Goal: Transaction & Acquisition: Purchase product/service

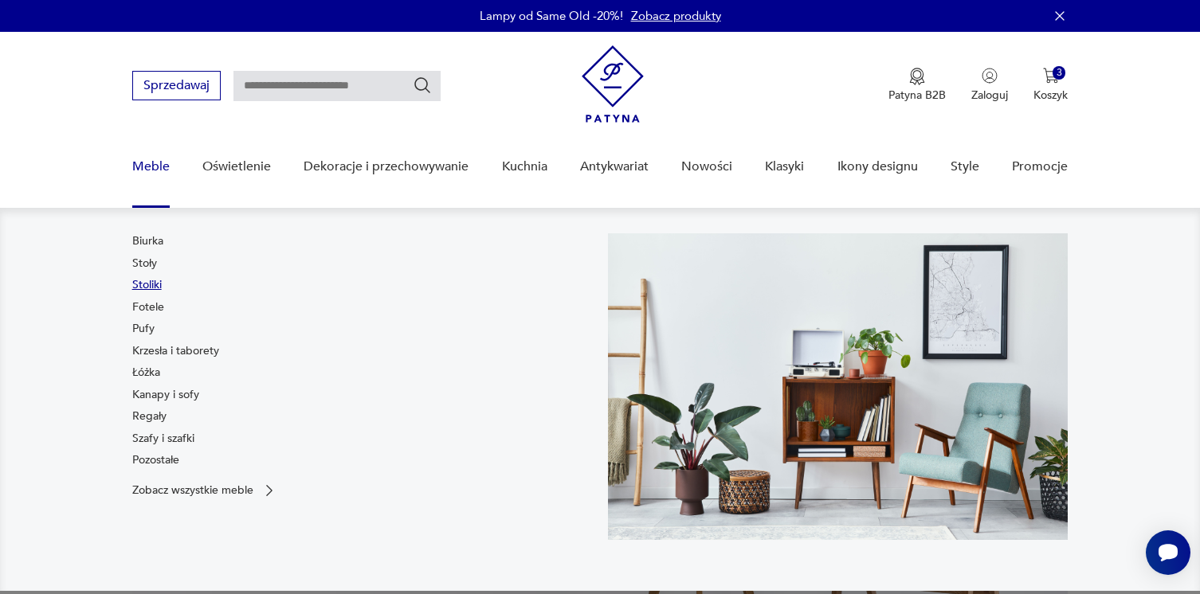
click at [147, 285] on link "Stoliki" at bounding box center [146, 285] width 29 height 16
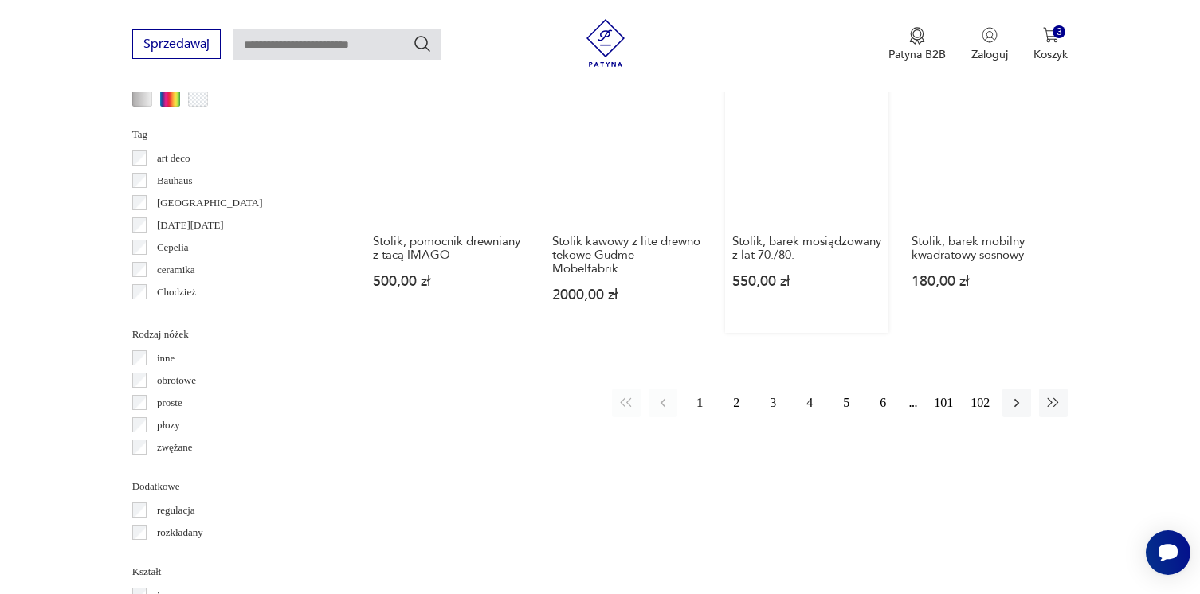
scroll to position [1613, 0]
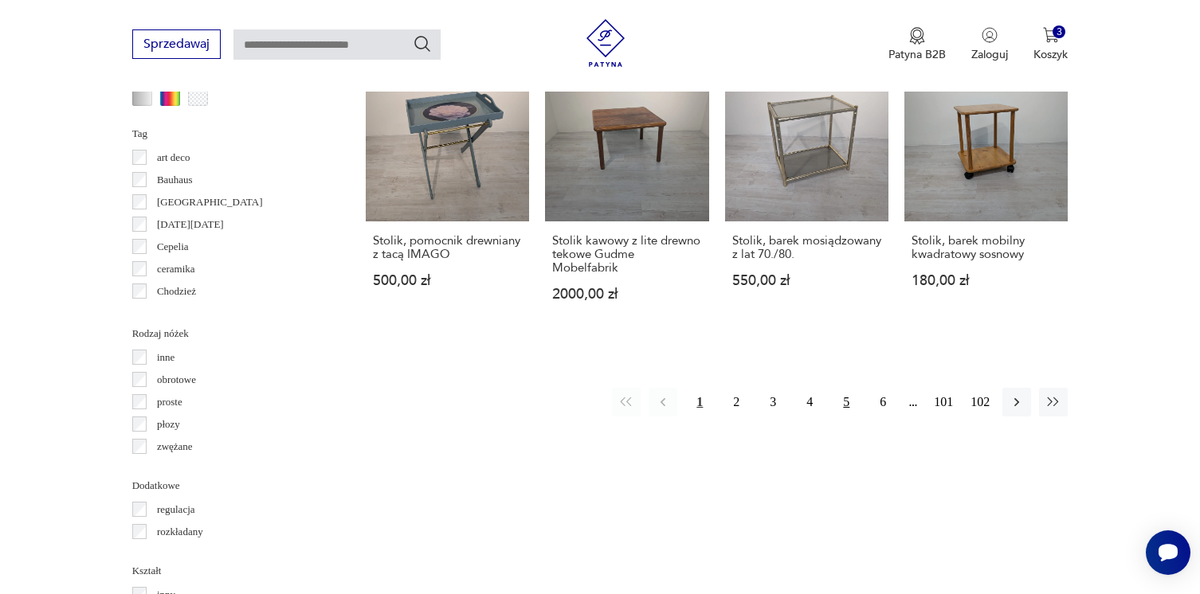
click at [852, 388] on button "5" at bounding box center [846, 402] width 29 height 29
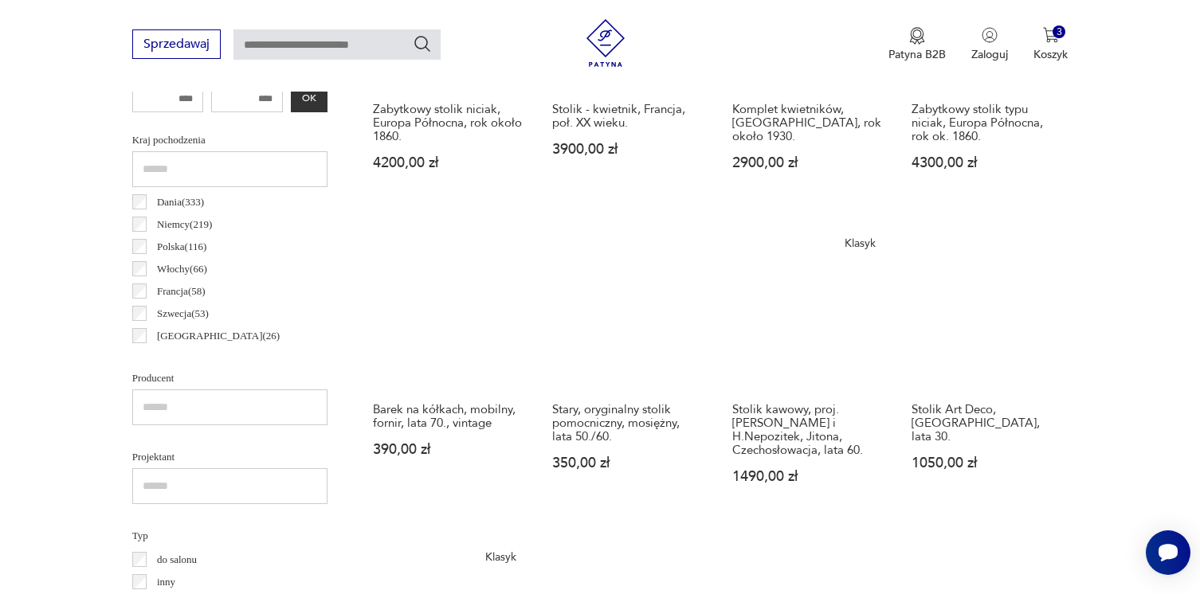
scroll to position [792, 0]
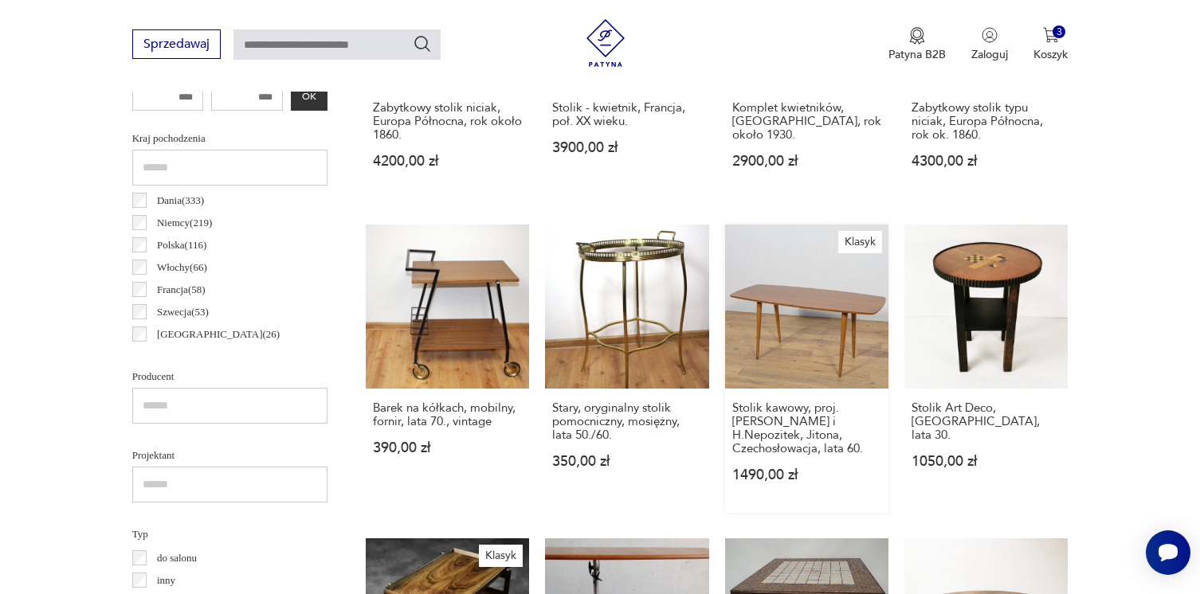
click at [817, 312] on link "Klasyk Stolik kawowy, proj. [PERSON_NAME] i H.Nepozitek, Jitona, Czechosłowacja…" at bounding box center [806, 369] width 163 height 288
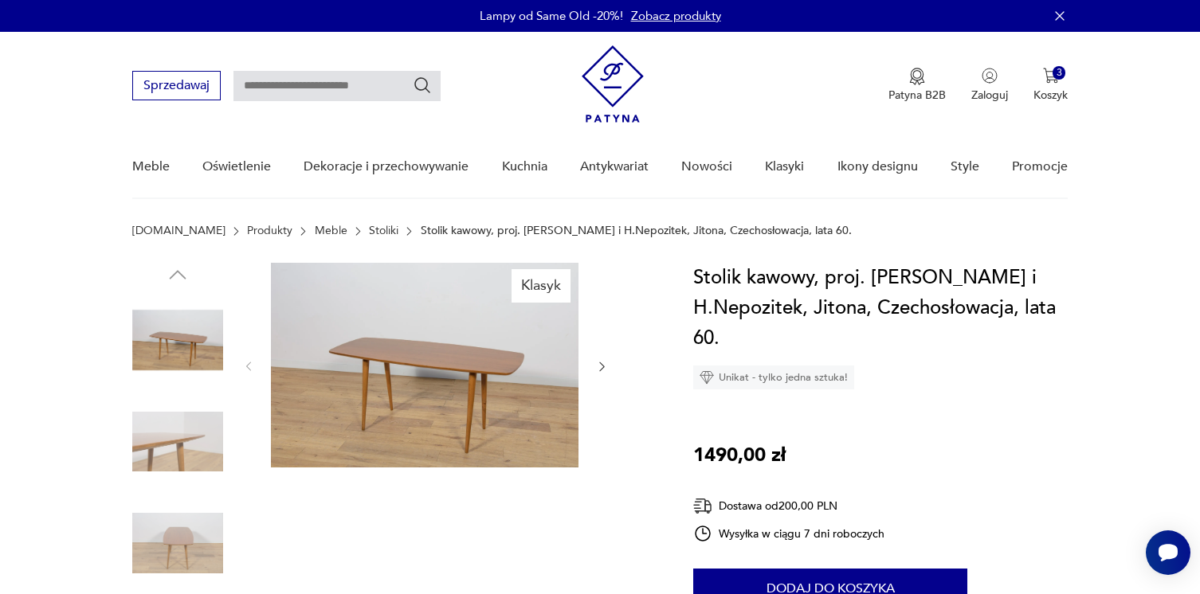
click at [606, 375] on div at bounding box center [425, 367] width 367 height 208
click at [600, 367] on icon "button" at bounding box center [602, 367] width 14 height 14
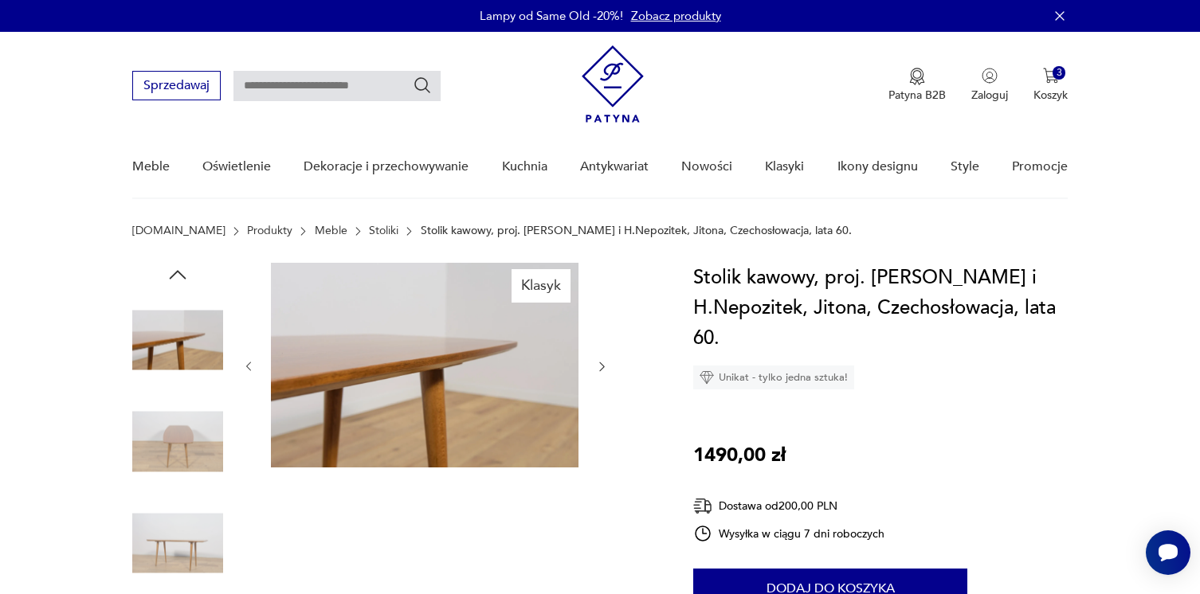
click at [600, 367] on icon "button" at bounding box center [602, 367] width 14 height 14
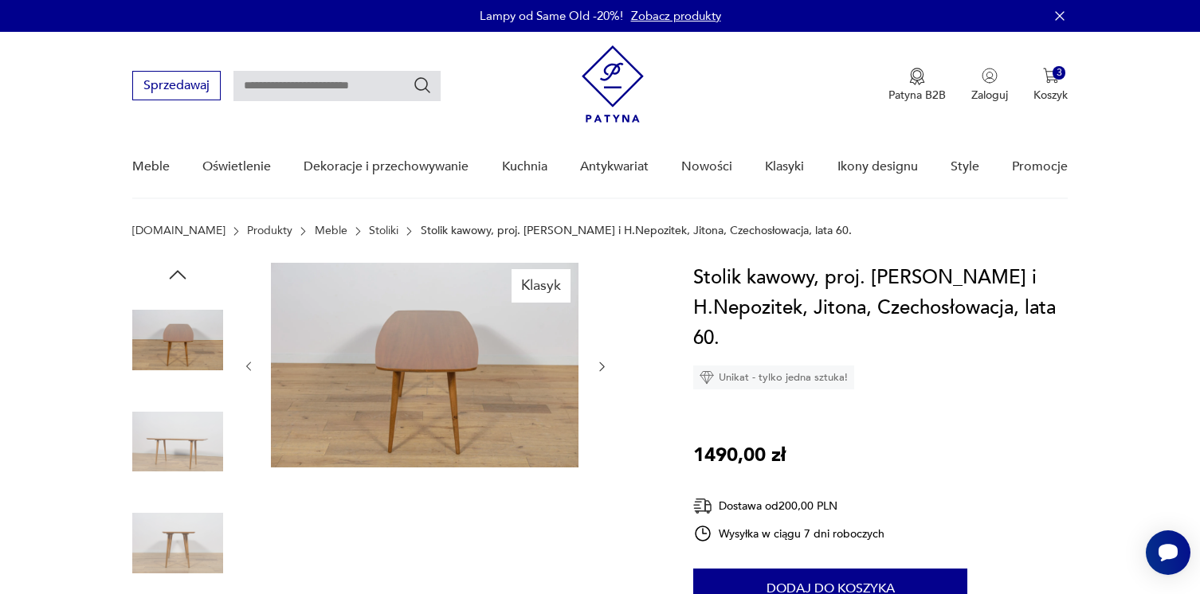
click at [600, 367] on icon "button" at bounding box center [602, 367] width 14 height 14
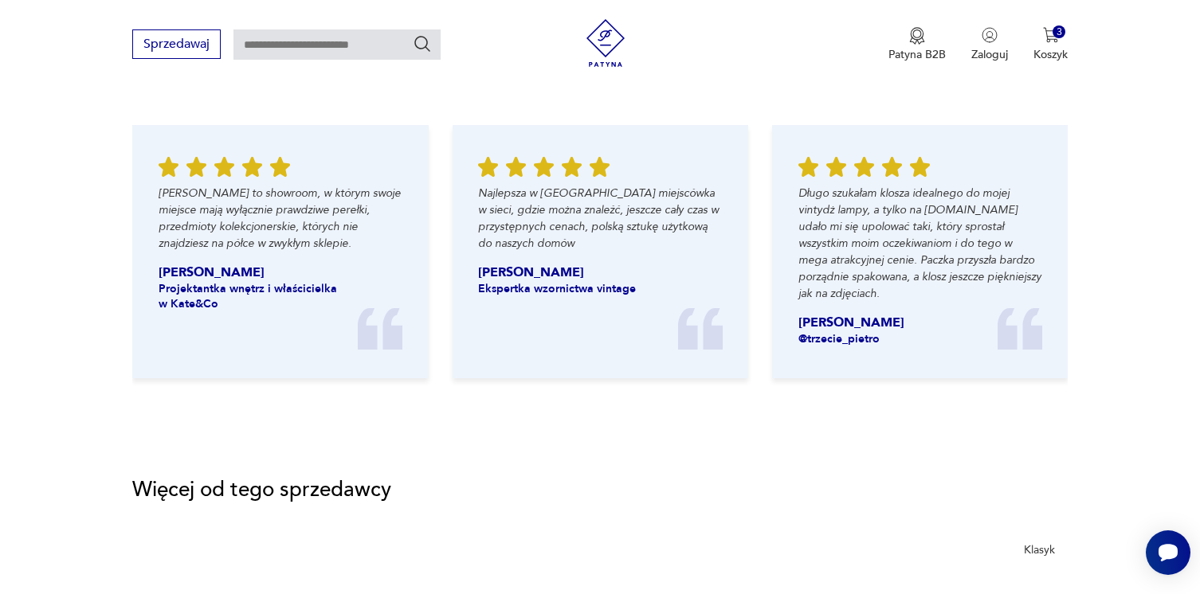
scroll to position [1770, 0]
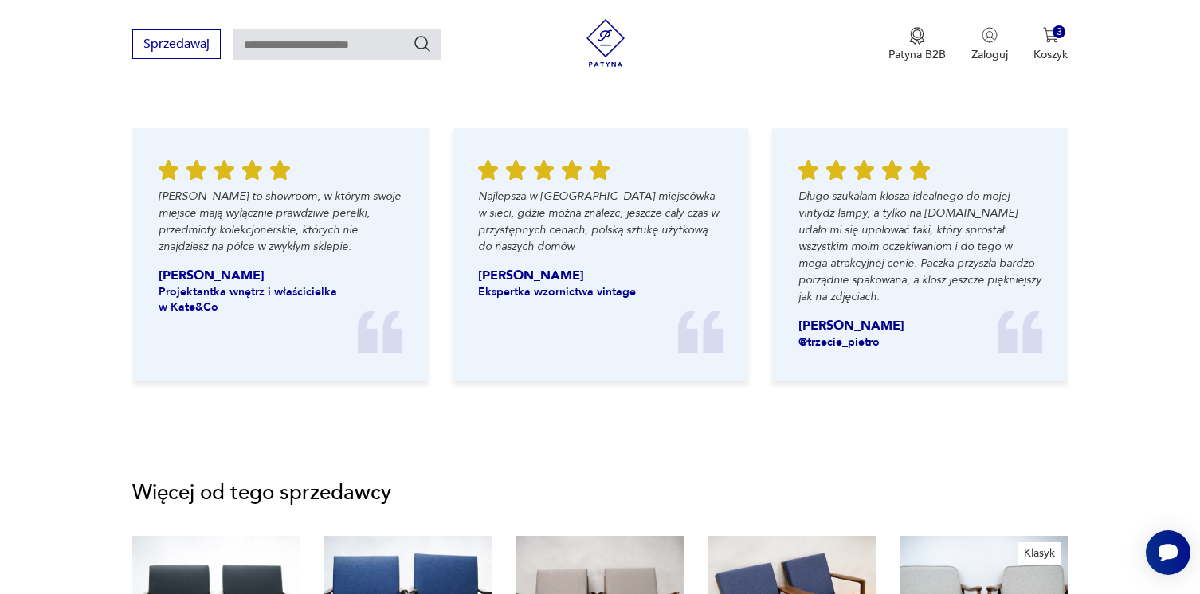
click at [611, 40] on img at bounding box center [606, 43] width 48 height 48
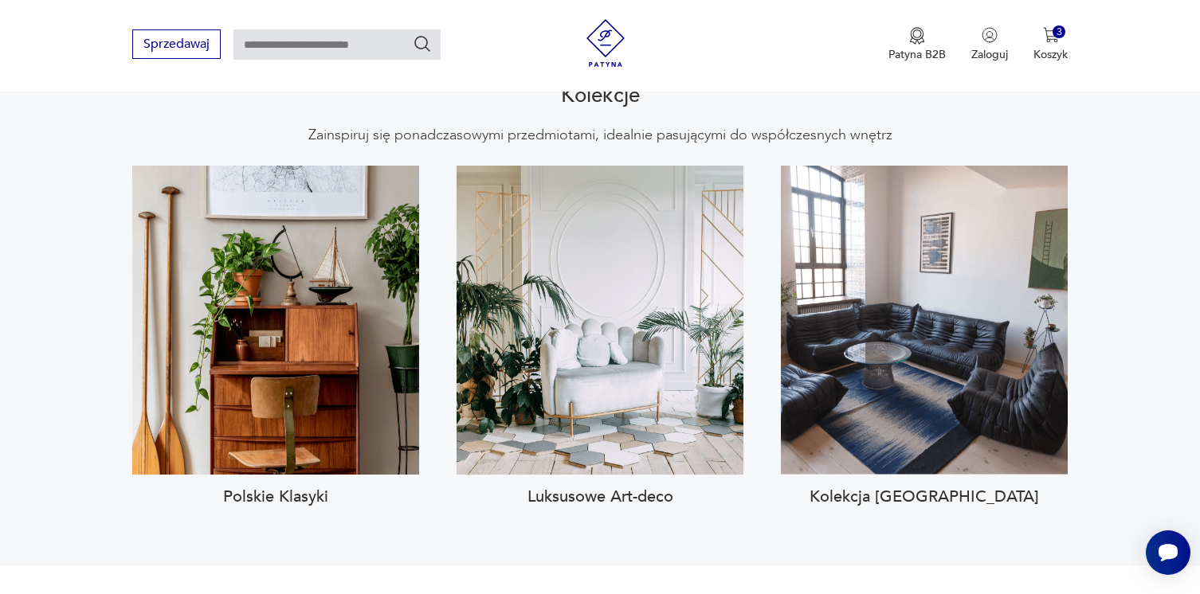
scroll to position [1453, 0]
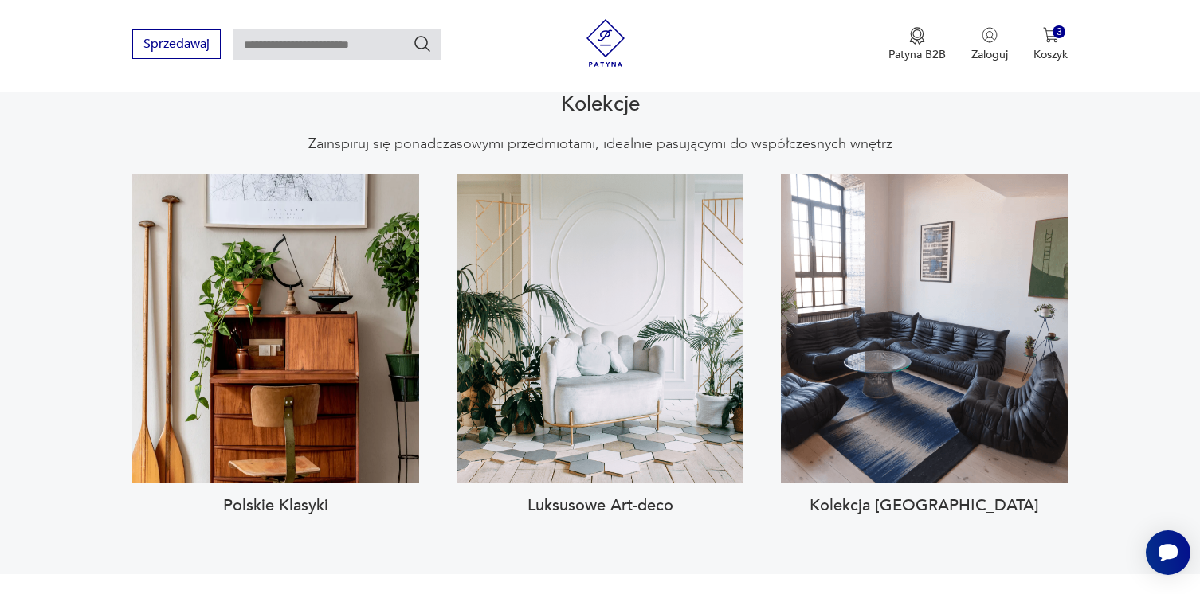
click at [406, 38] on input "text" at bounding box center [336, 44] width 207 height 30
type input "**********"
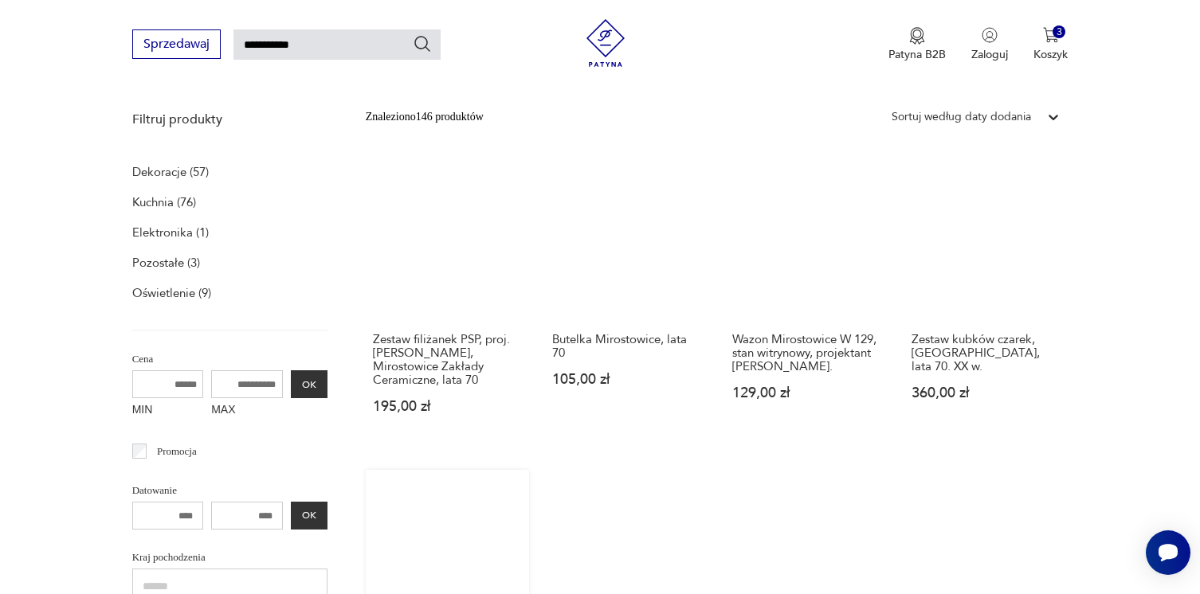
scroll to position [190, 0]
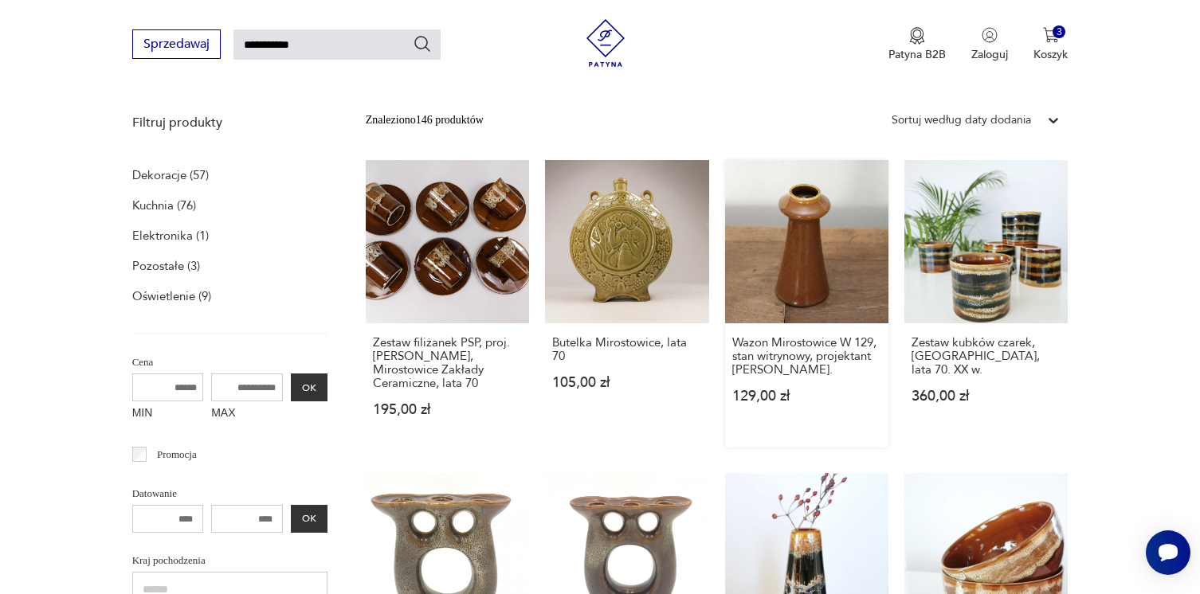
click at [814, 206] on link "Wazon Mirostowice W 129, stan witrynowy, projektant [PERSON_NAME]. 129,00 zł" at bounding box center [806, 304] width 163 height 288
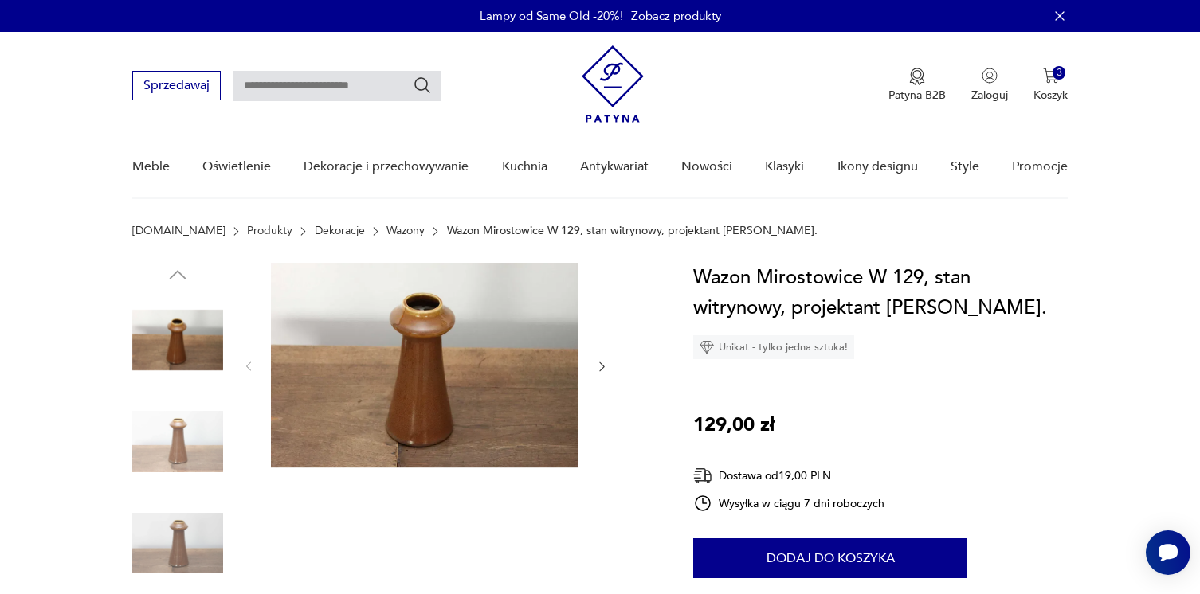
click at [609, 370] on div at bounding box center [393, 494] width 523 height 462
click at [599, 361] on icon "button" at bounding box center [602, 367] width 14 height 14
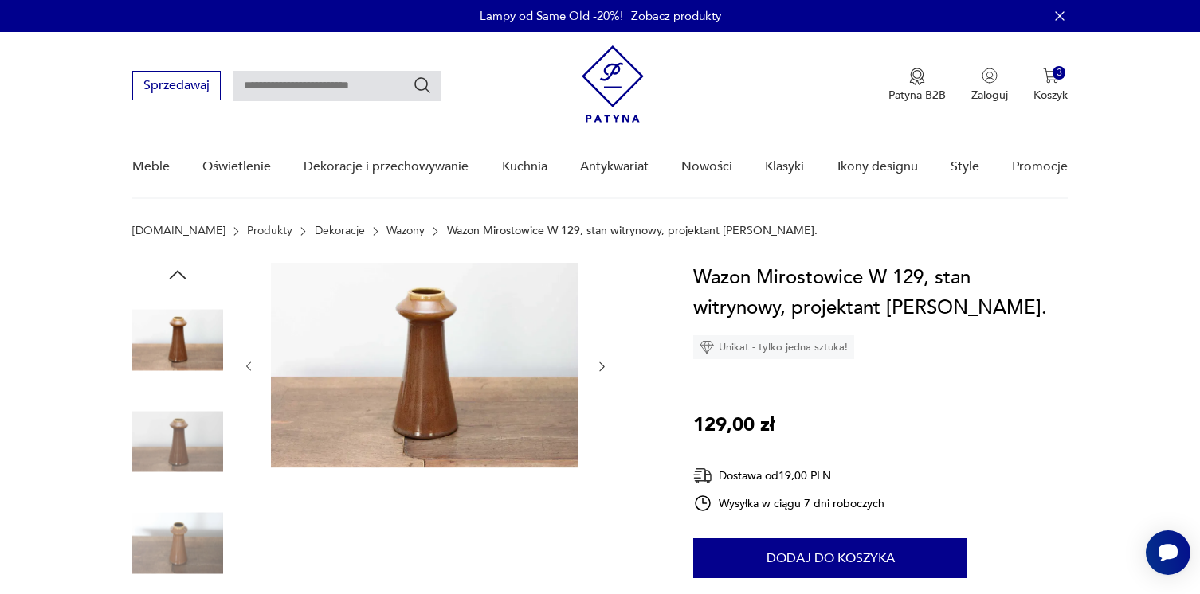
click at [602, 372] on icon "button" at bounding box center [602, 367] width 14 height 14
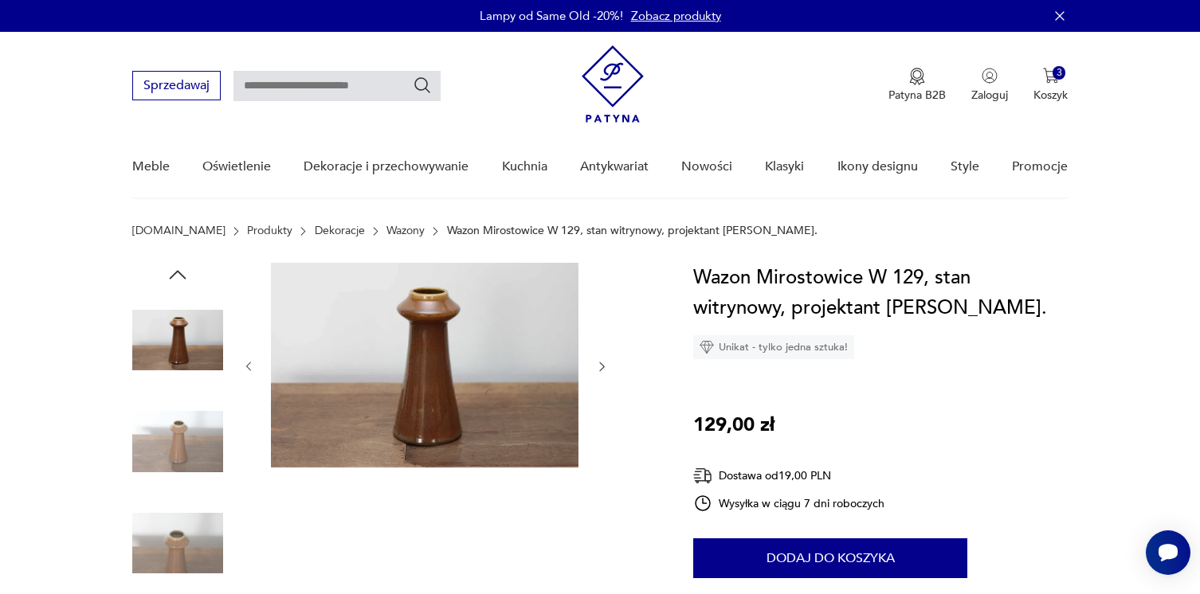
type input "**********"
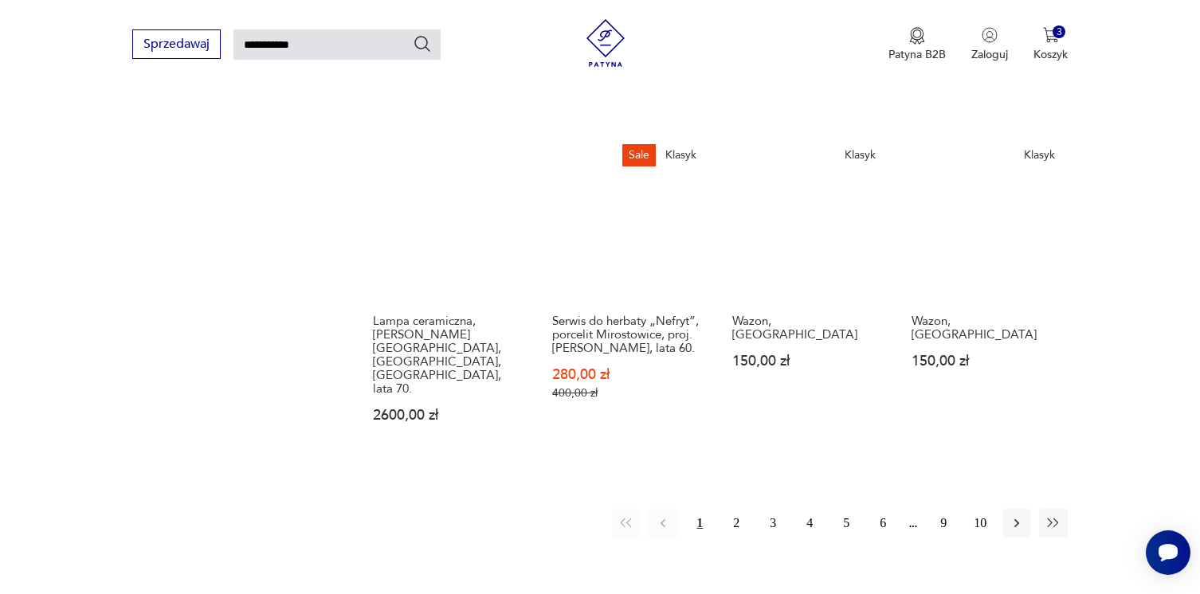
scroll to position [1173, 0]
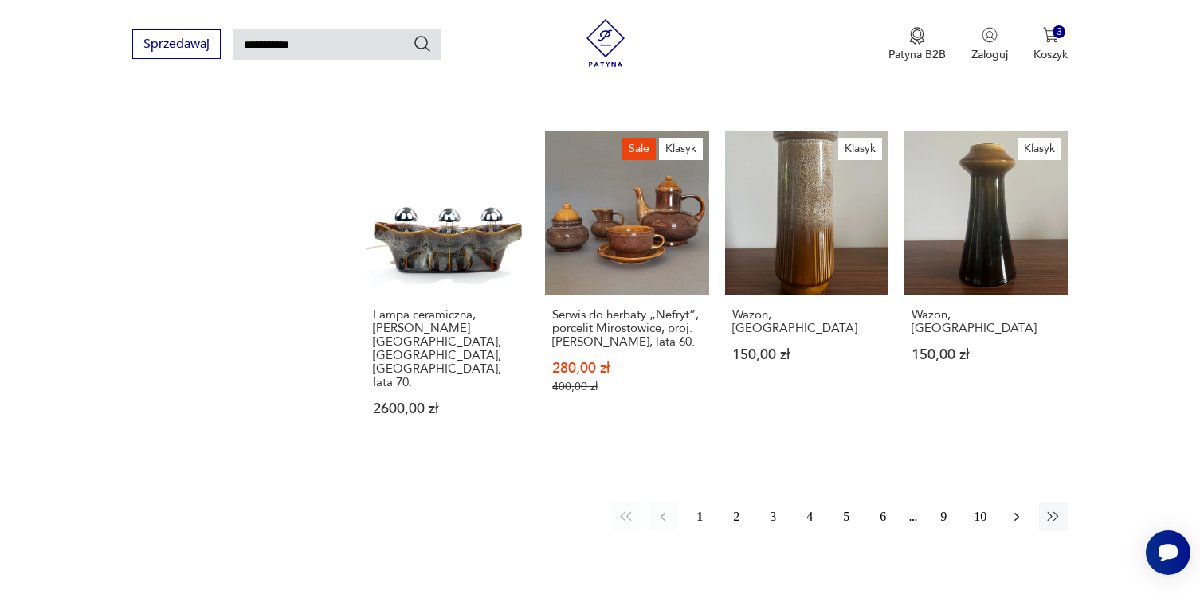
click at [1019, 509] on icon "button" at bounding box center [1017, 517] width 16 height 16
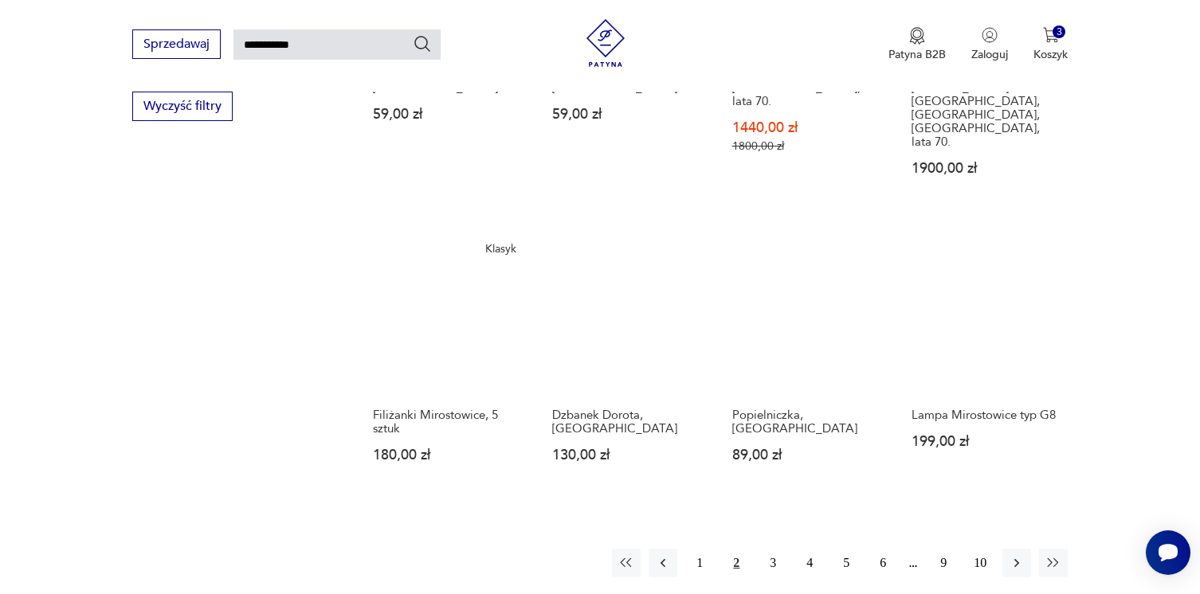
scroll to position [1141, 0]
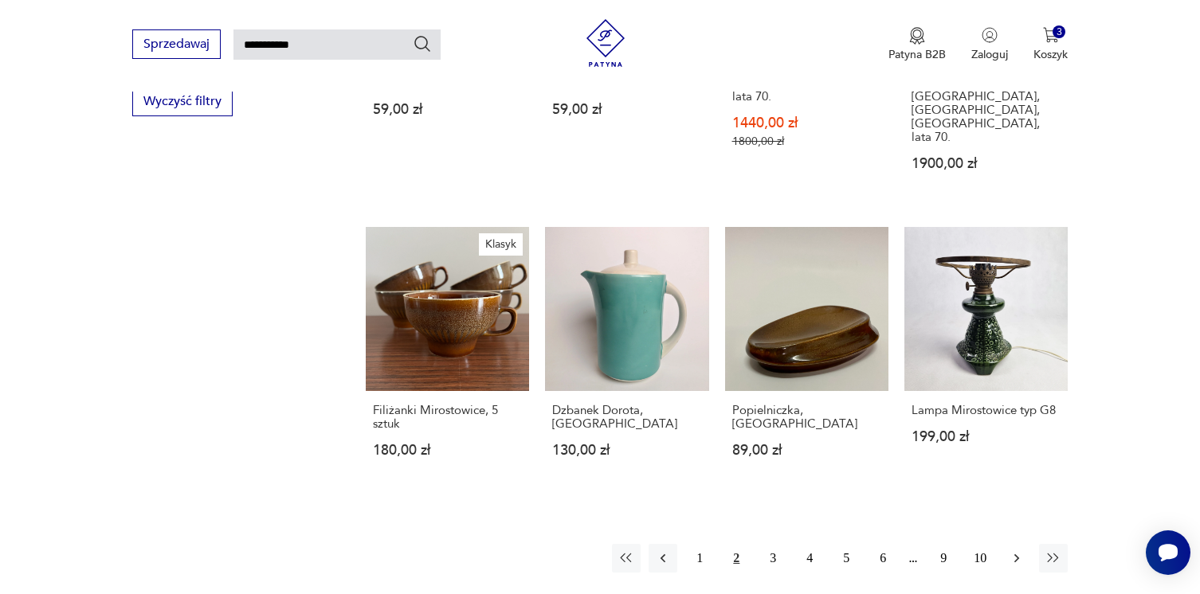
click at [1014, 551] on icon "button" at bounding box center [1017, 559] width 16 height 16
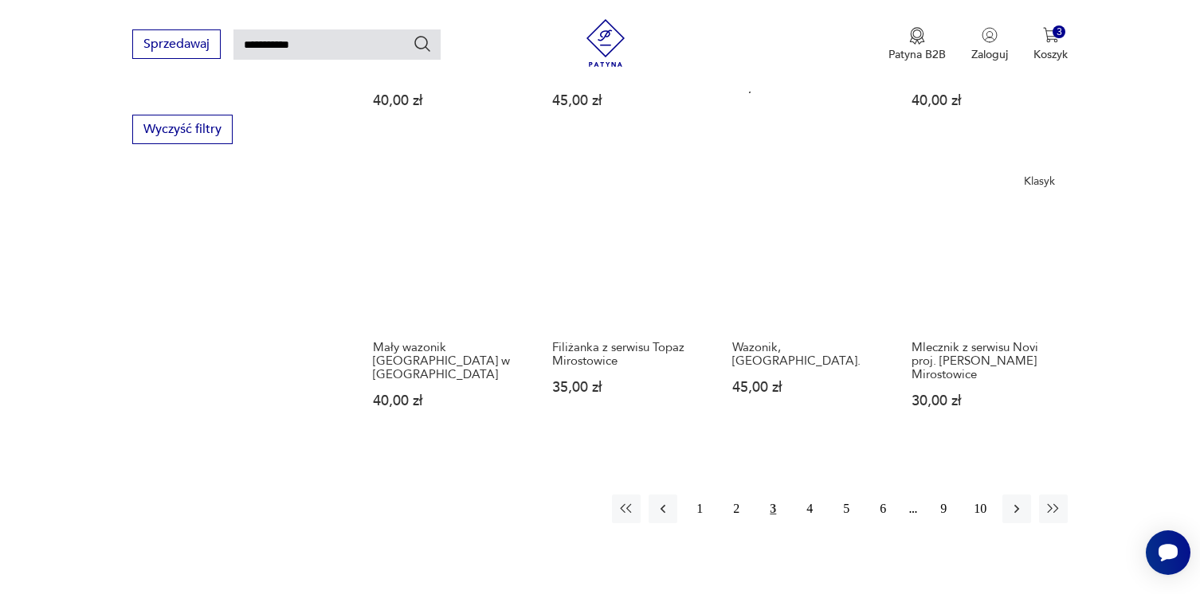
scroll to position [1142, 0]
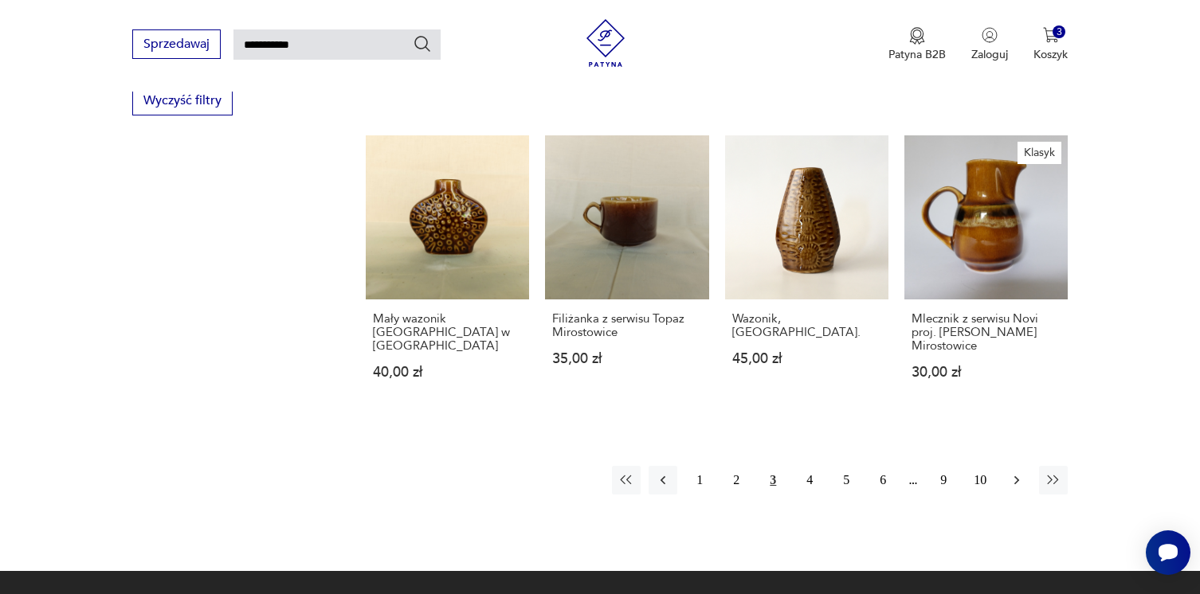
click at [1025, 472] on icon "button" at bounding box center [1017, 480] width 16 height 16
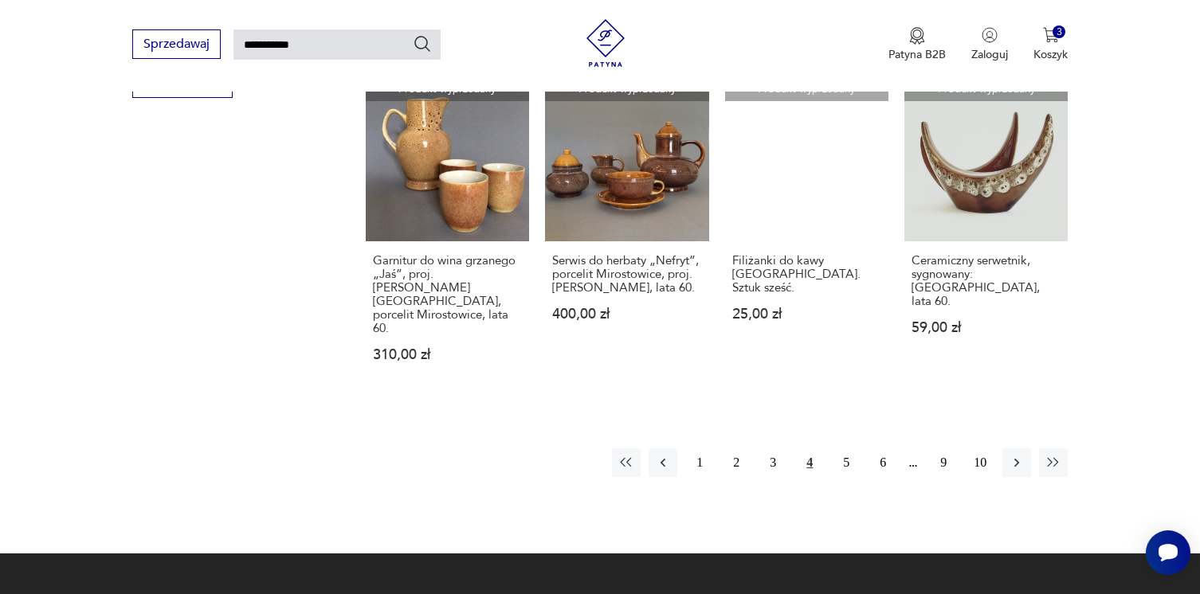
scroll to position [1158, 0]
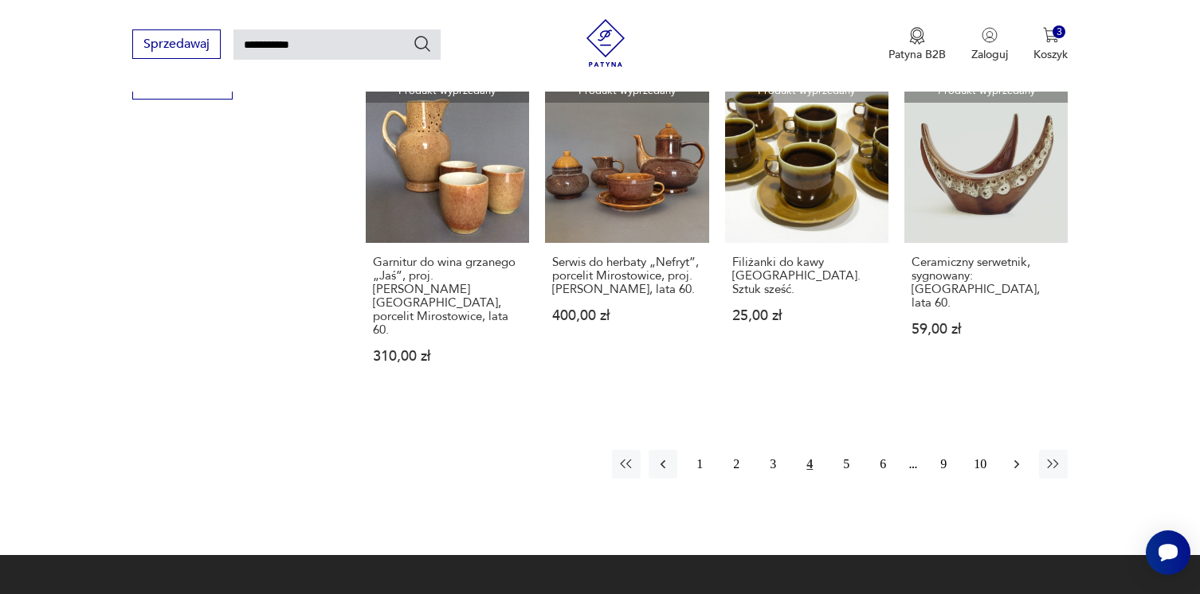
click at [1018, 457] on icon "button" at bounding box center [1017, 465] width 16 height 16
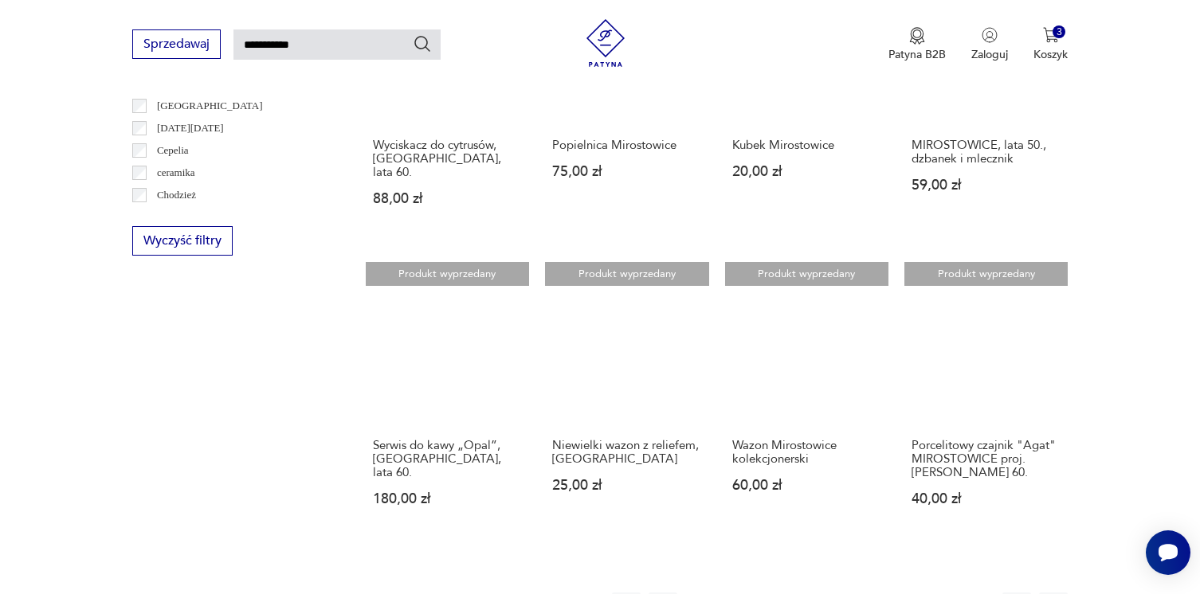
scroll to position [1043, 0]
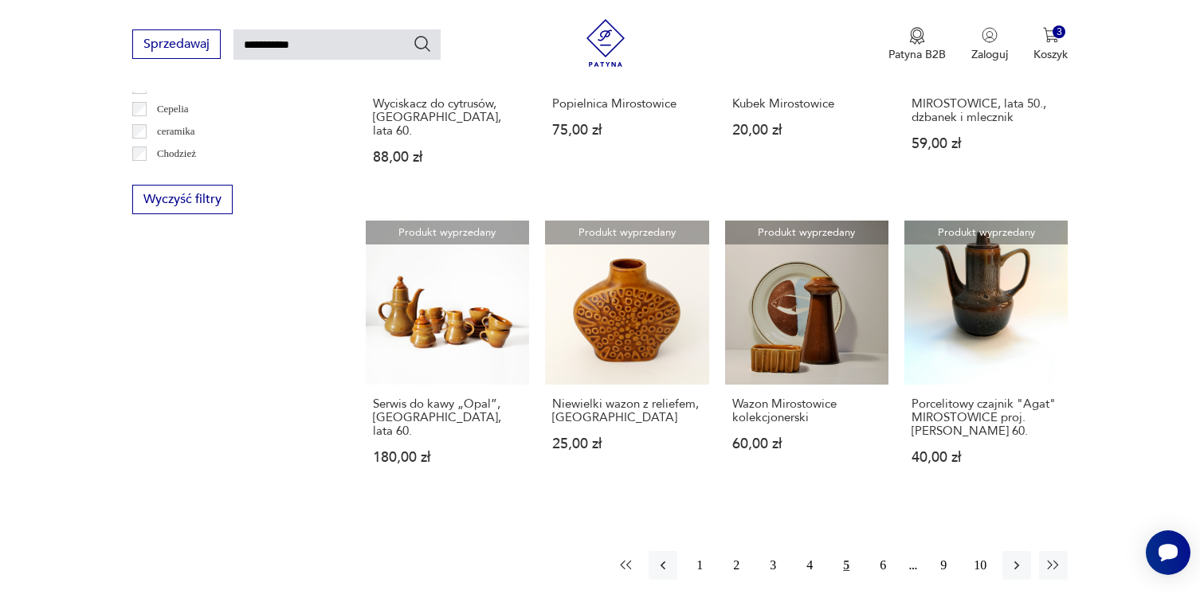
click at [633, 558] on icon "button" at bounding box center [626, 566] width 16 height 16
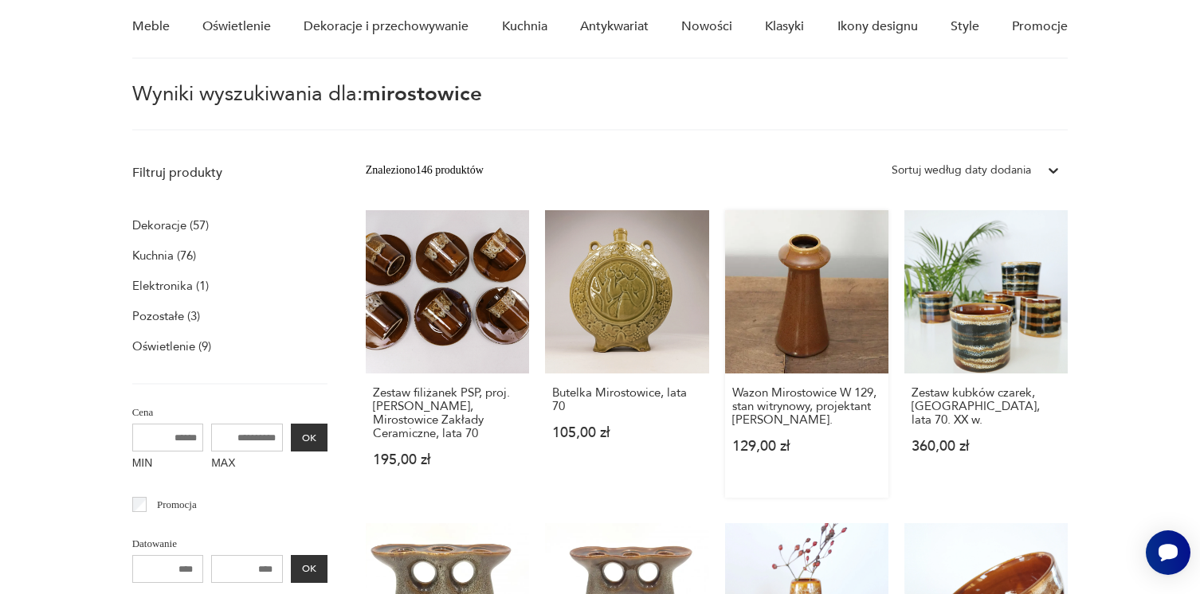
scroll to position [143, 0]
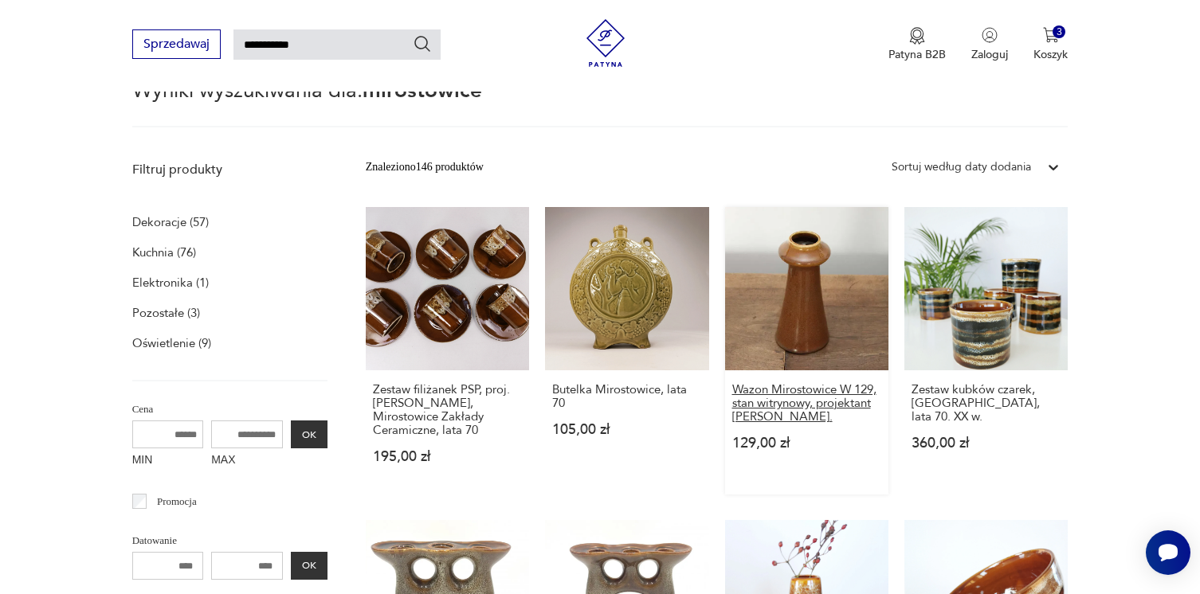
click at [781, 394] on h3 "Wazon Mirostowice W 129, stan witrynowy, projektant [PERSON_NAME]." at bounding box center [806, 403] width 149 height 41
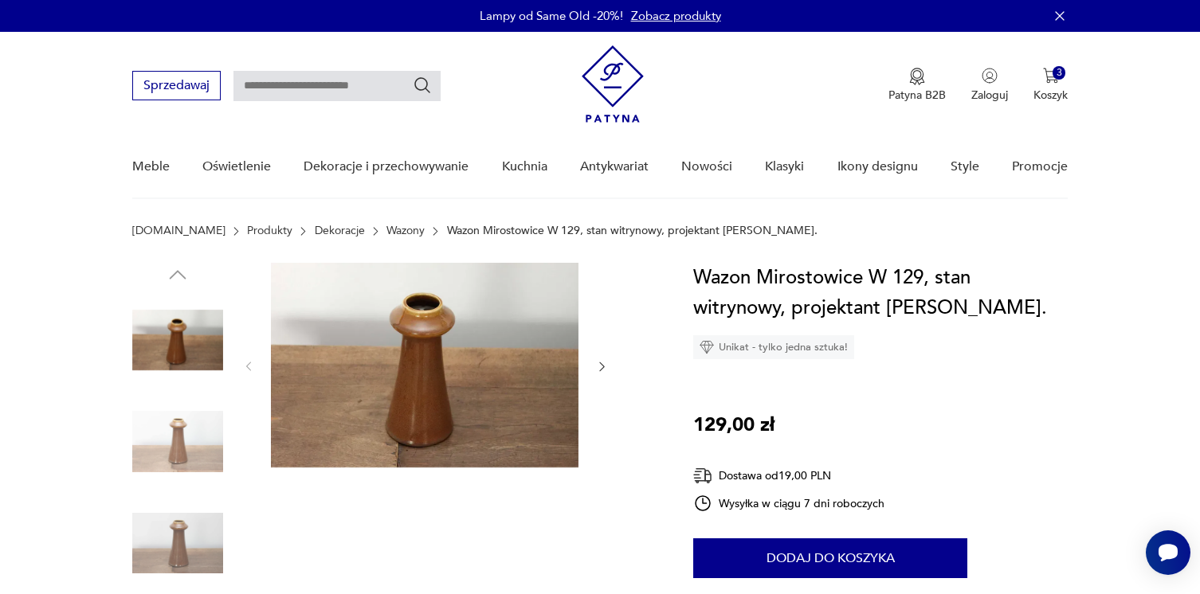
click at [606, 363] on icon "button" at bounding box center [602, 367] width 14 height 14
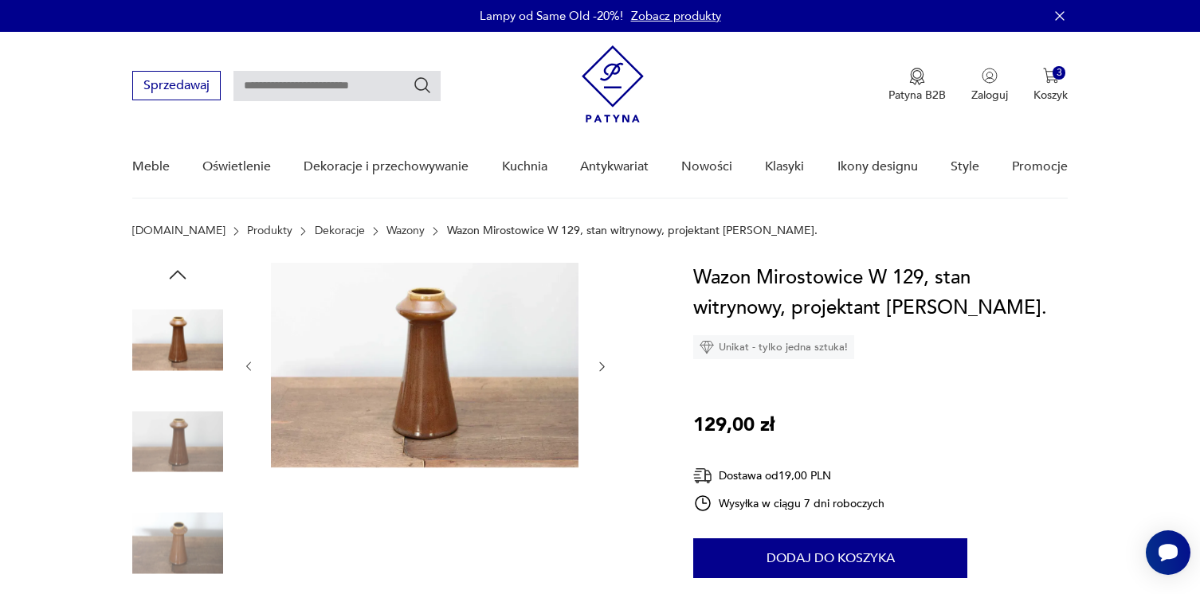
click at [606, 363] on icon "button" at bounding box center [602, 367] width 14 height 14
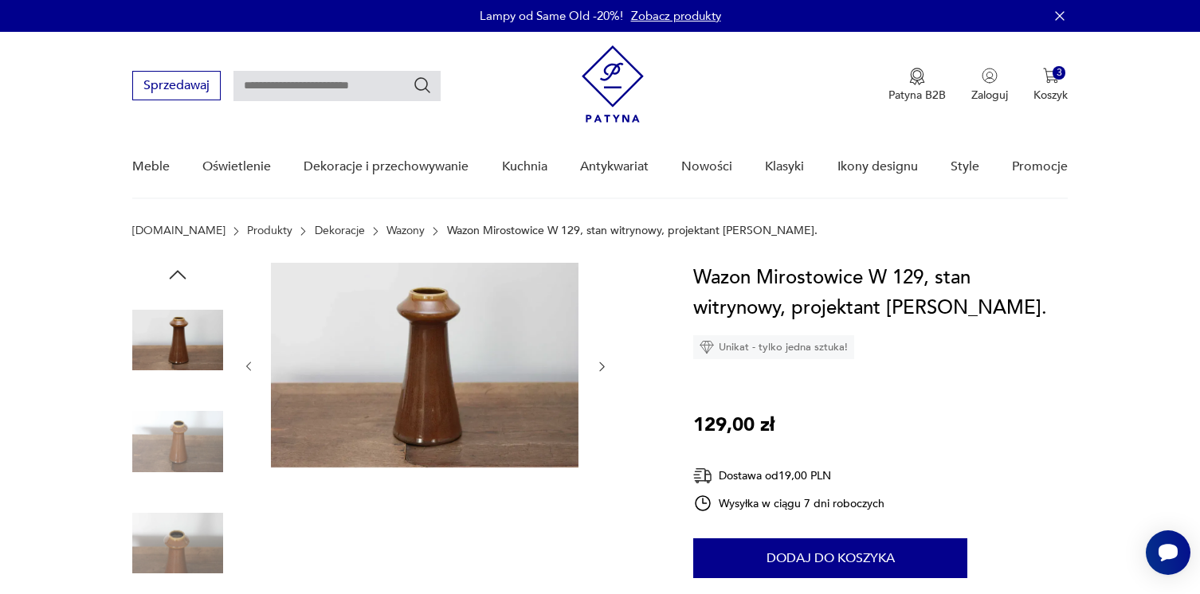
click at [606, 363] on icon "button" at bounding box center [602, 367] width 14 height 14
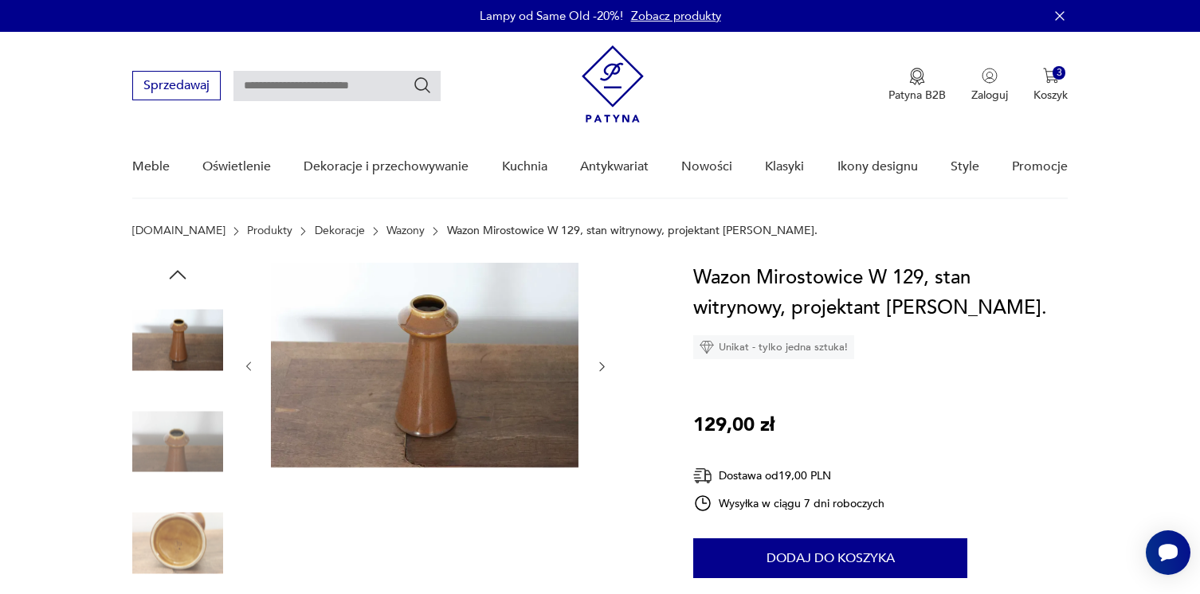
click at [606, 363] on icon "button" at bounding box center [602, 367] width 14 height 14
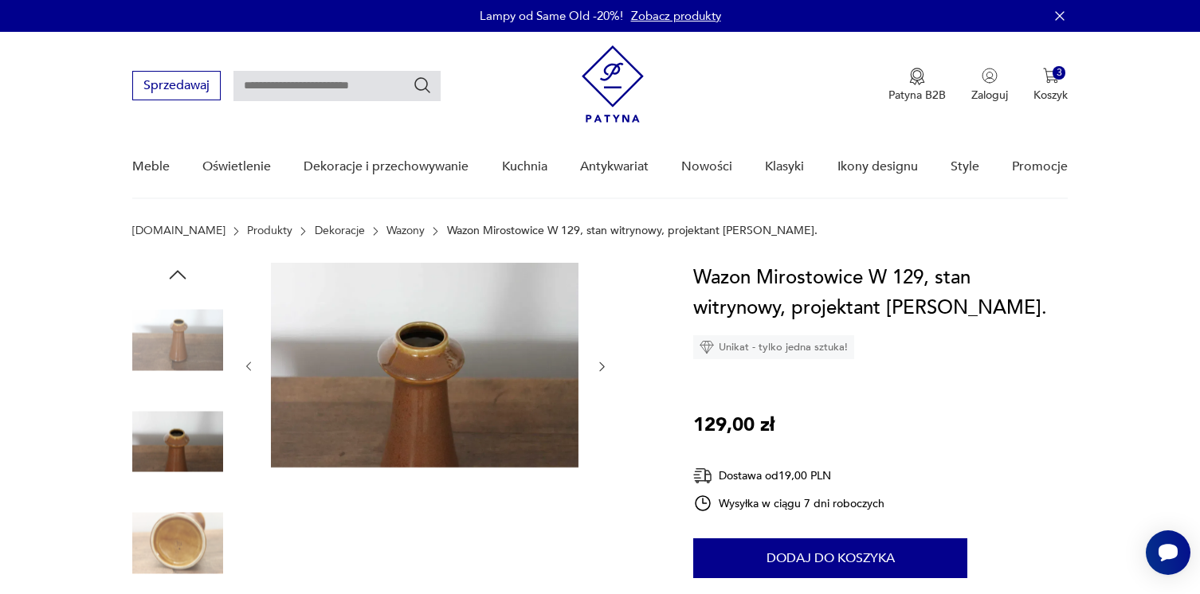
click at [606, 363] on icon "button" at bounding box center [602, 367] width 14 height 14
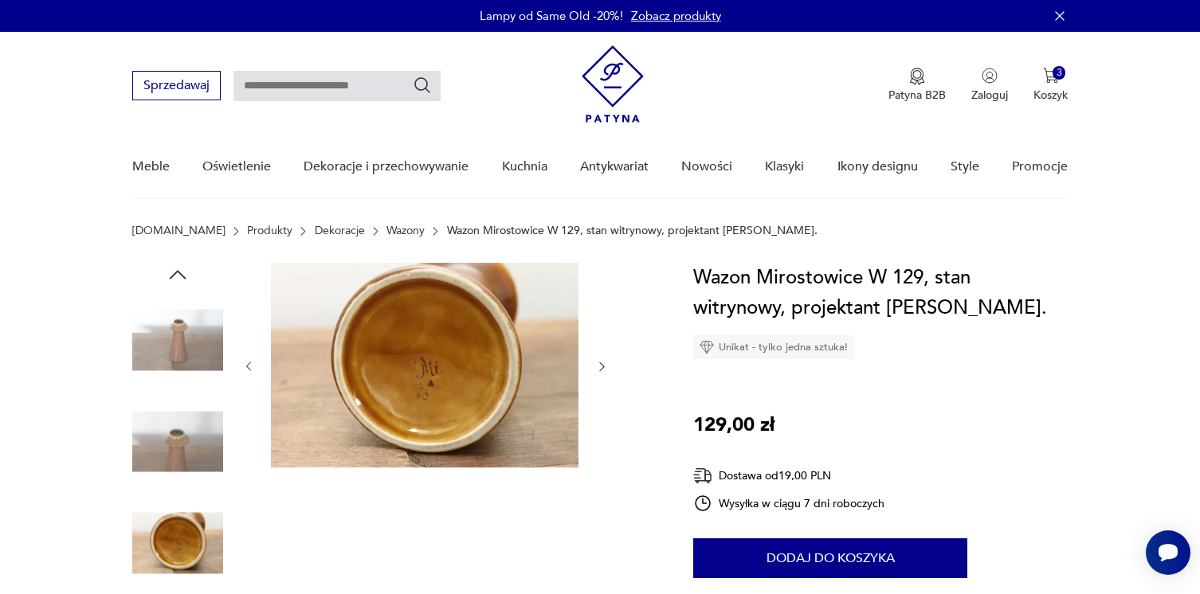
click at [606, 363] on icon "button" at bounding box center [602, 367] width 14 height 14
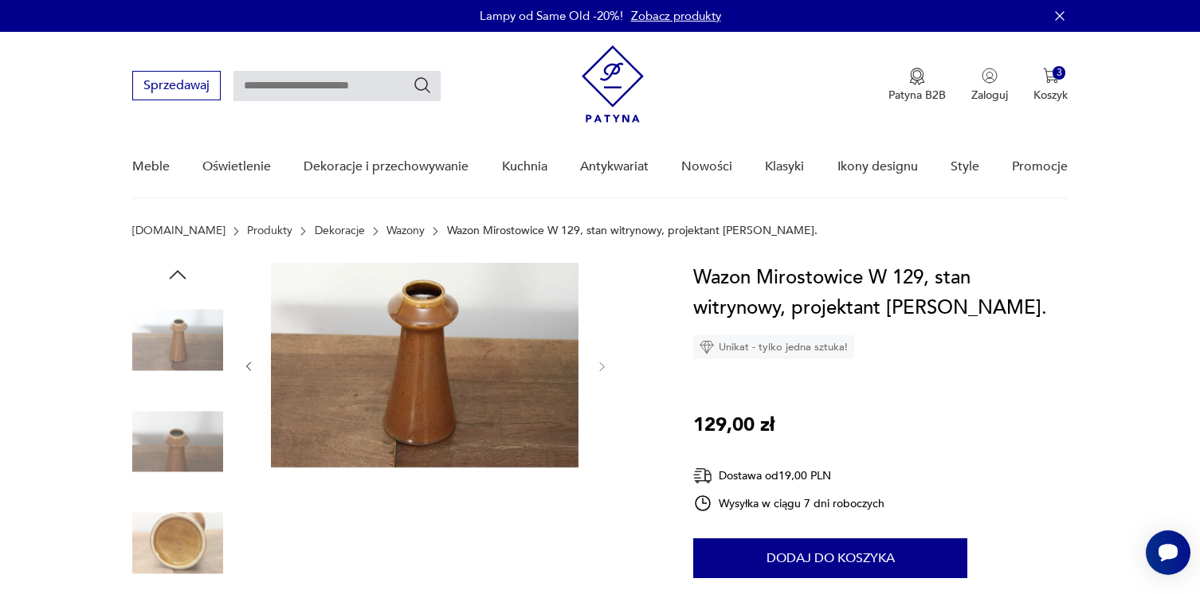
click at [311, 80] on input "text" at bounding box center [336, 86] width 207 height 30
type input "********"
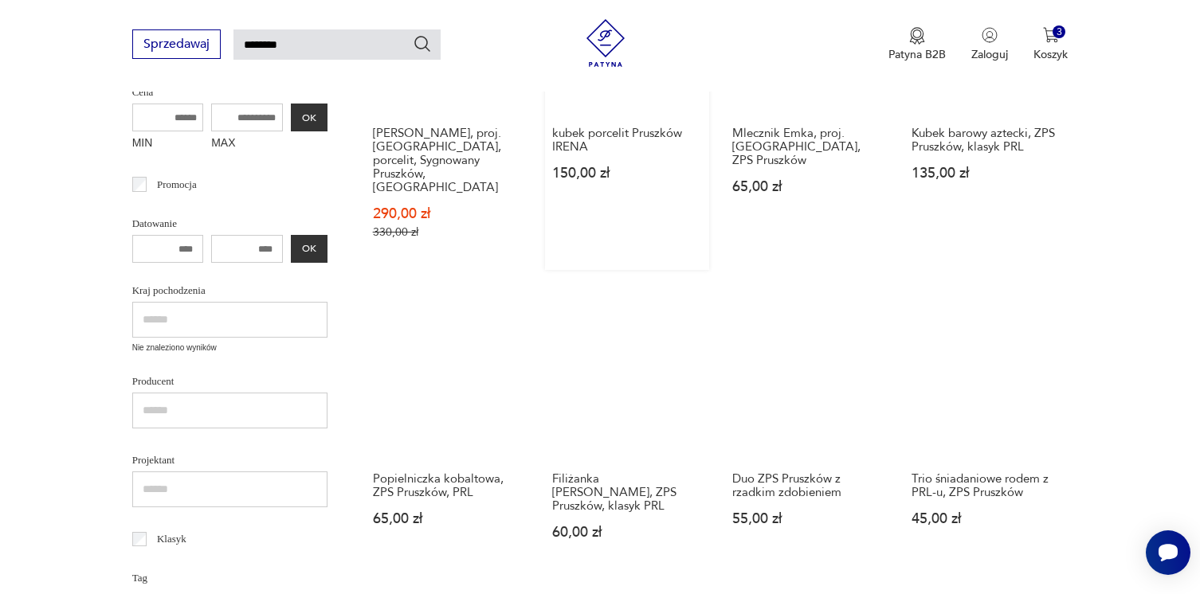
scroll to position [404, 0]
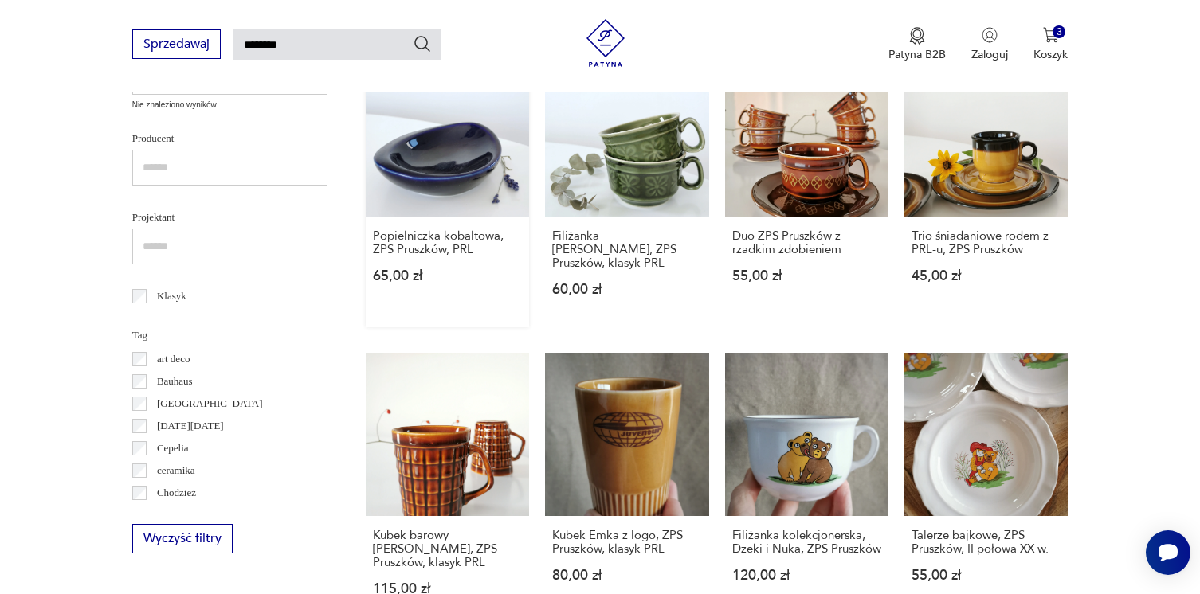
click at [452, 147] on link "Popielniczka kobaltowa, ZPS Pruszków, PRL 65,00 zł" at bounding box center [447, 190] width 163 height 274
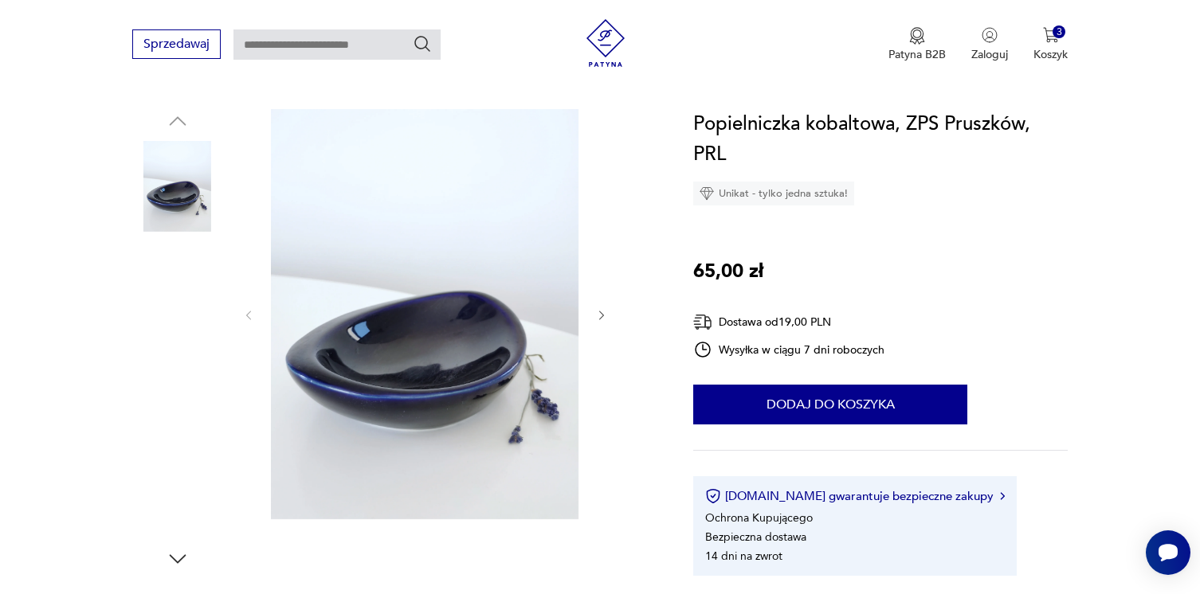
scroll to position [151, 0]
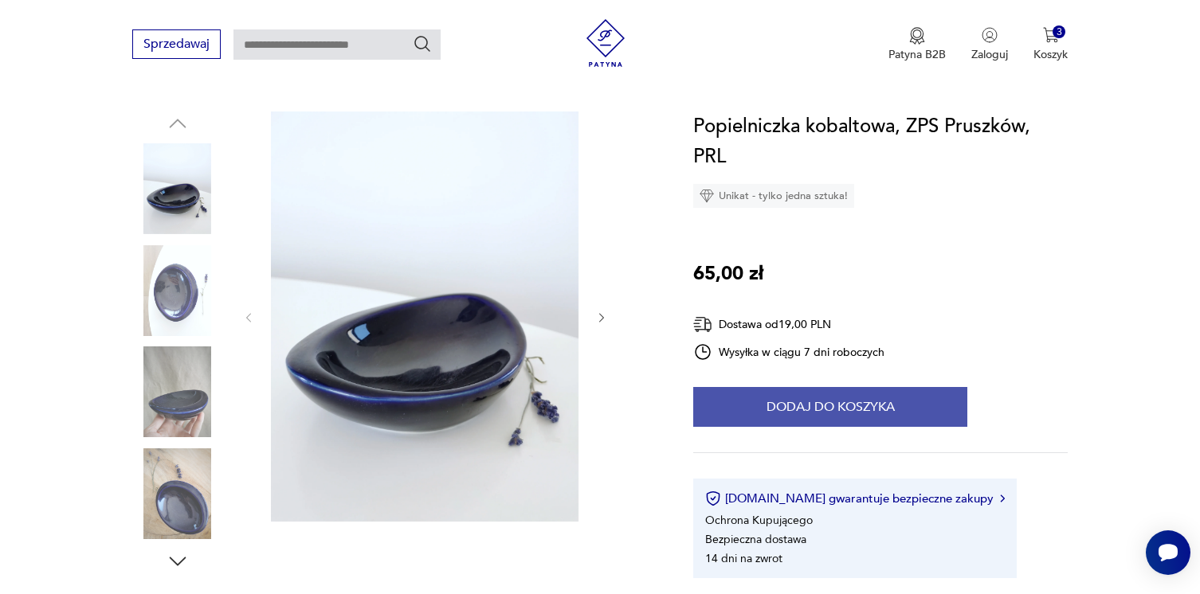
click at [802, 401] on button "Dodaj do koszyka" at bounding box center [830, 407] width 274 height 40
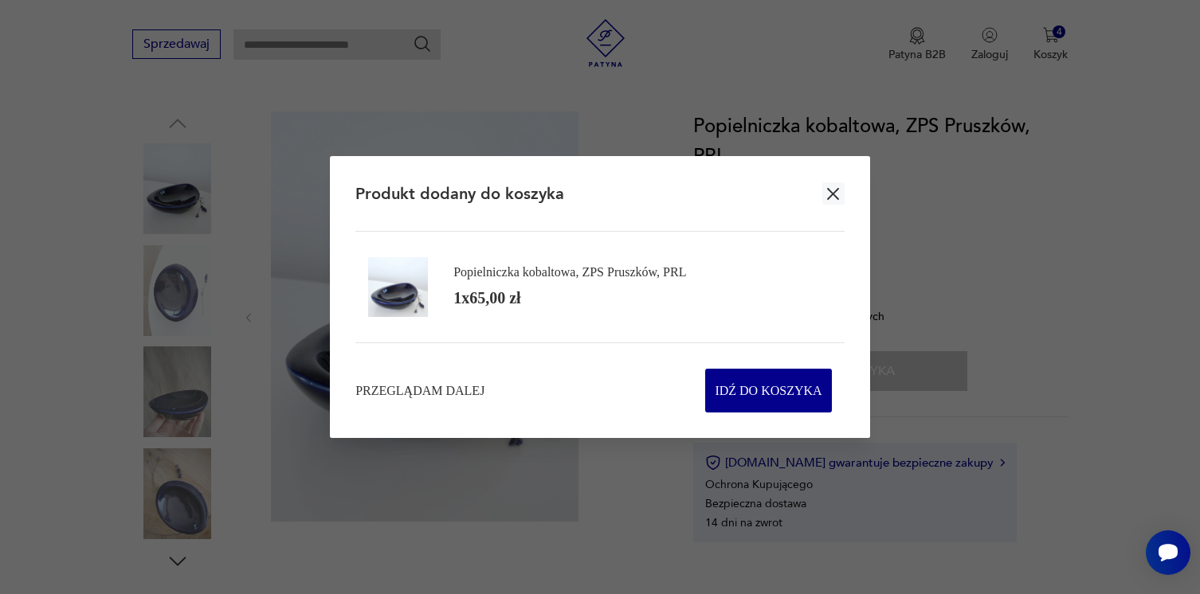
click at [837, 186] on icon "button" at bounding box center [833, 194] width 20 height 20
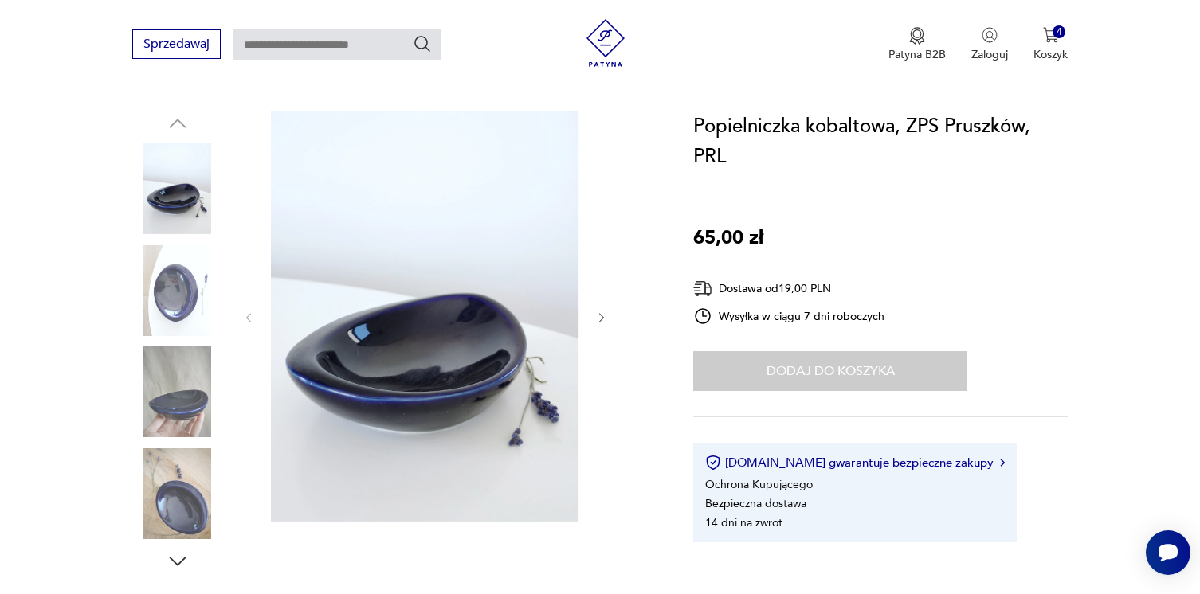
type input "********"
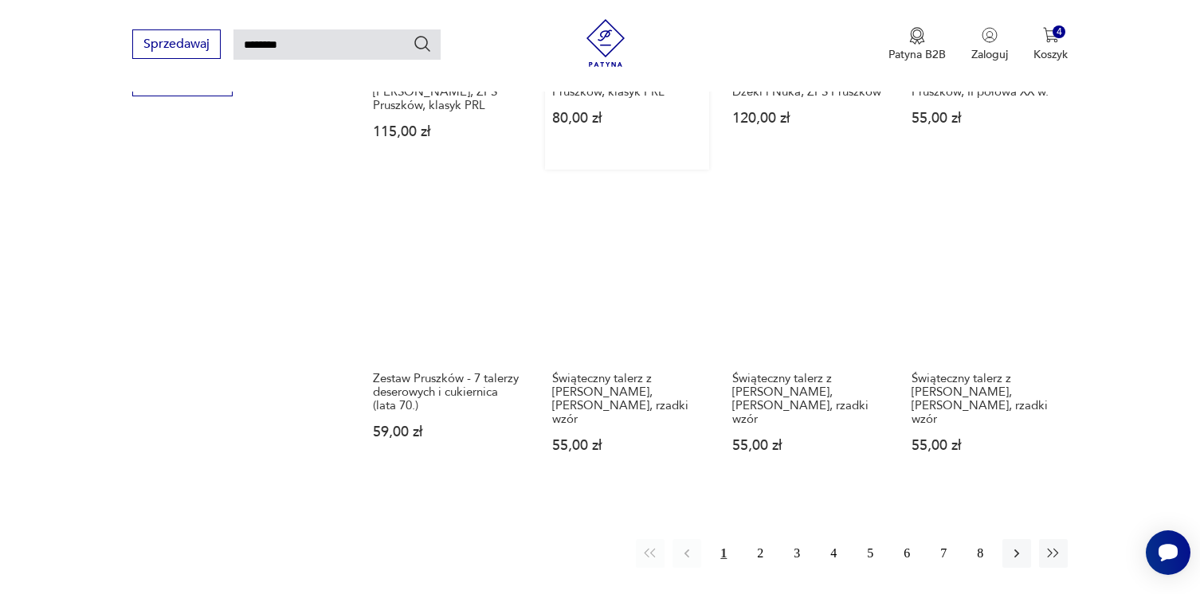
scroll to position [1104, 0]
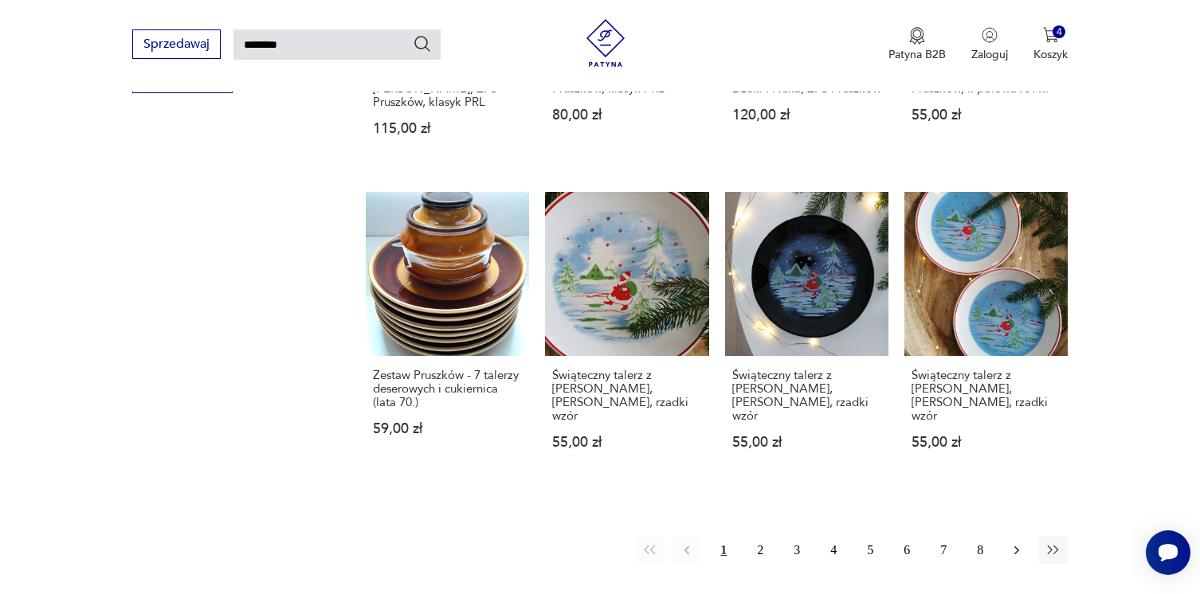
click at [1012, 543] on icon "button" at bounding box center [1017, 551] width 16 height 16
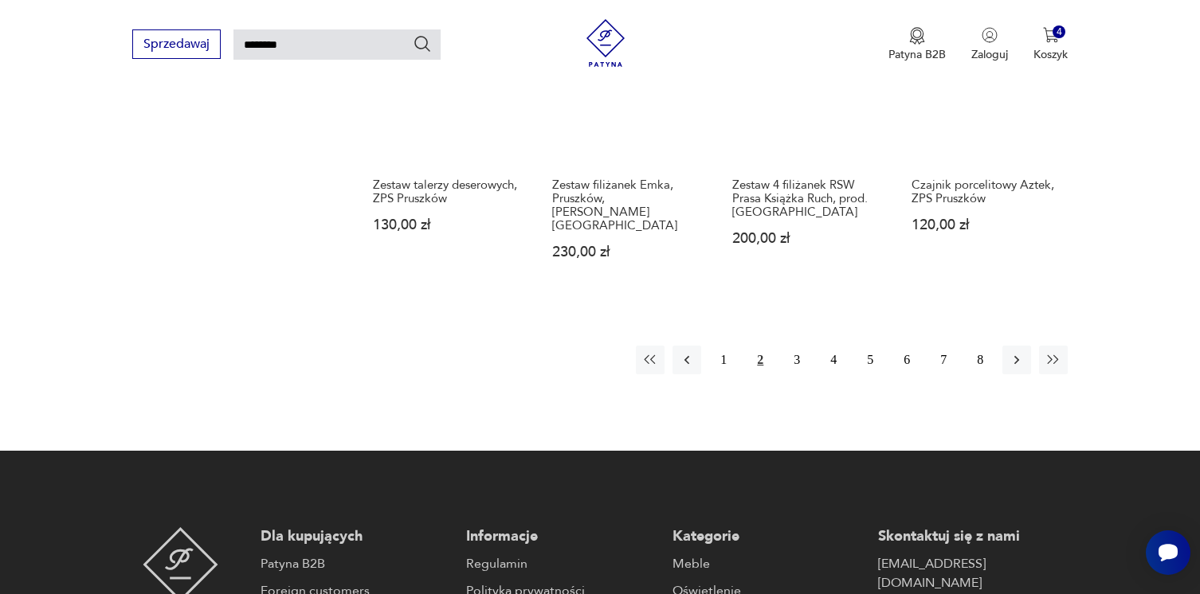
scroll to position [1272, 0]
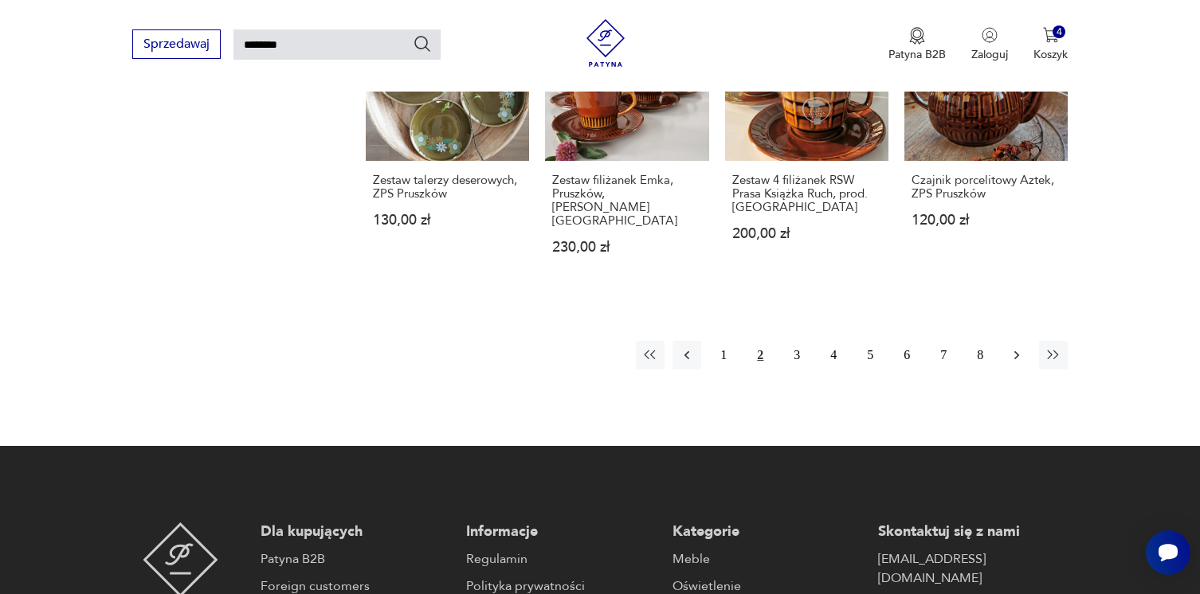
click at [1009, 347] on icon "button" at bounding box center [1017, 355] width 16 height 16
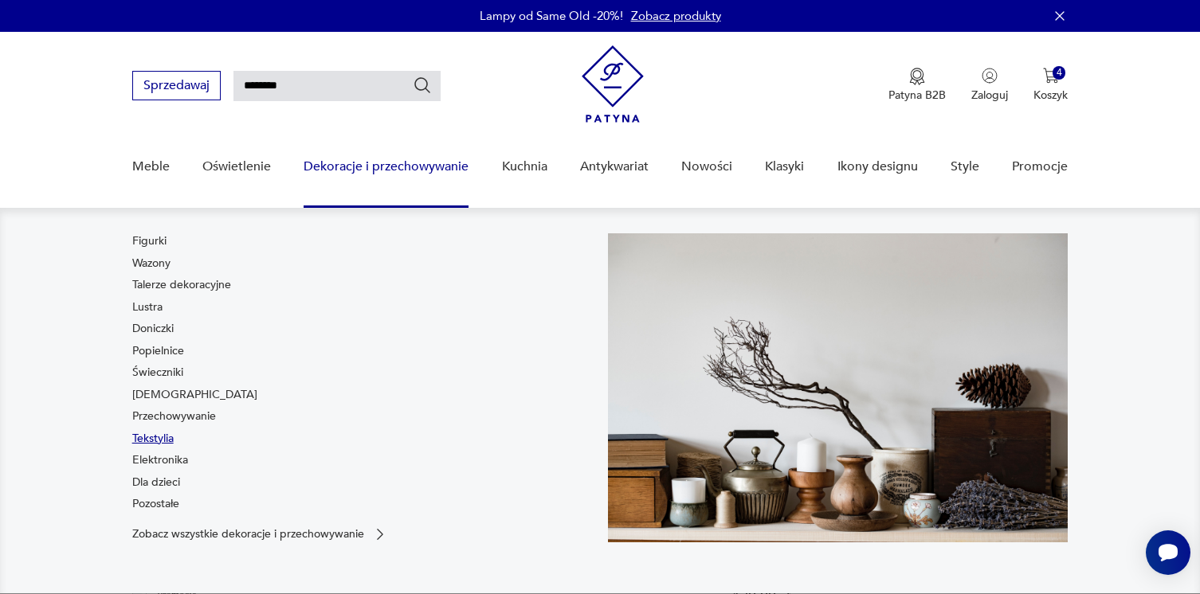
click at [163, 440] on link "Tekstylia" at bounding box center [152, 439] width 41 height 16
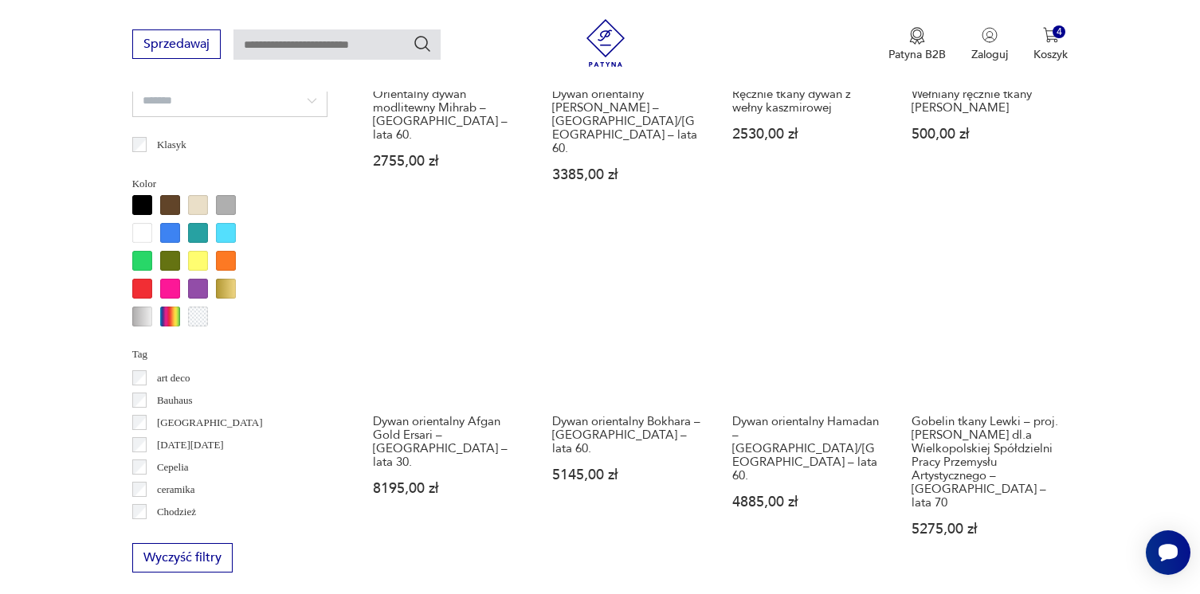
scroll to position [1460, 0]
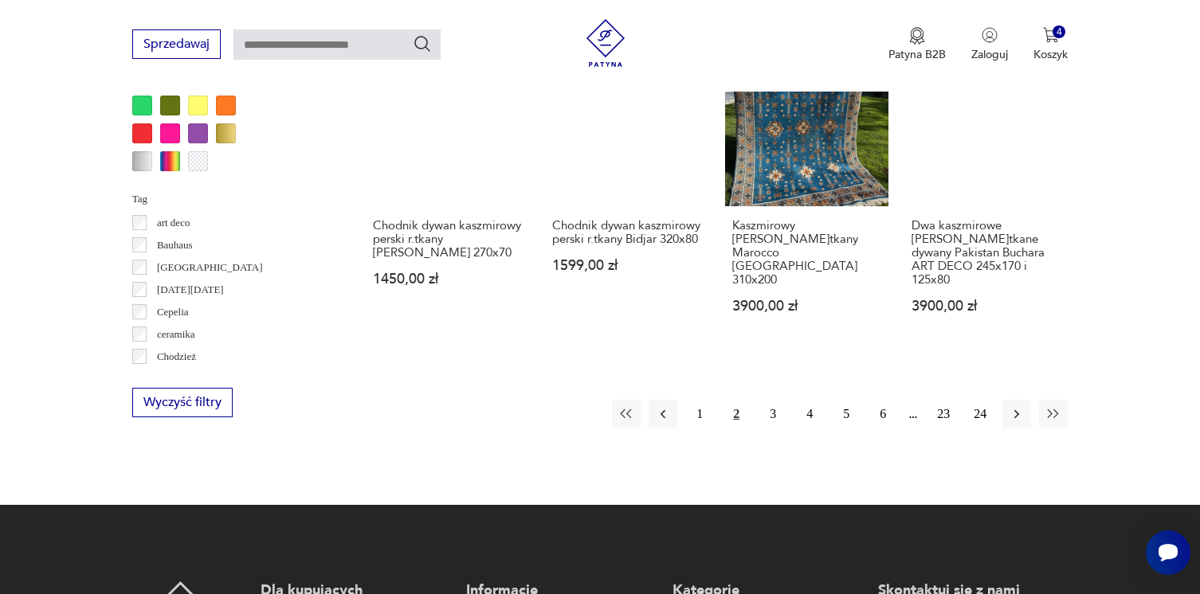
scroll to position [1612, 0]
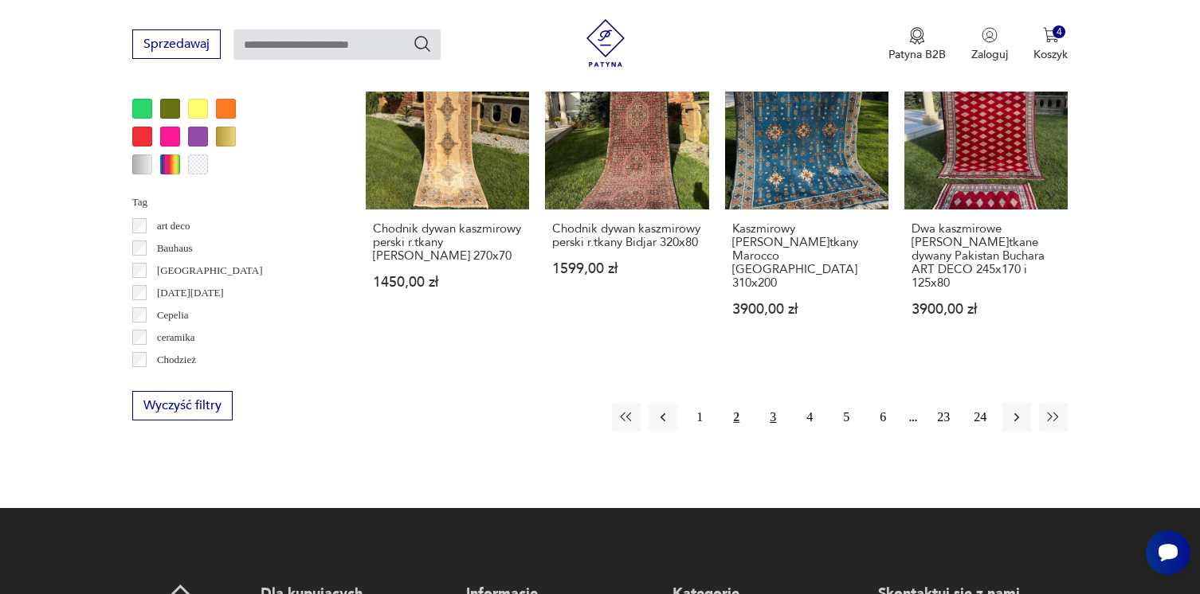
click at [775, 403] on button "3" at bounding box center [773, 417] width 29 height 29
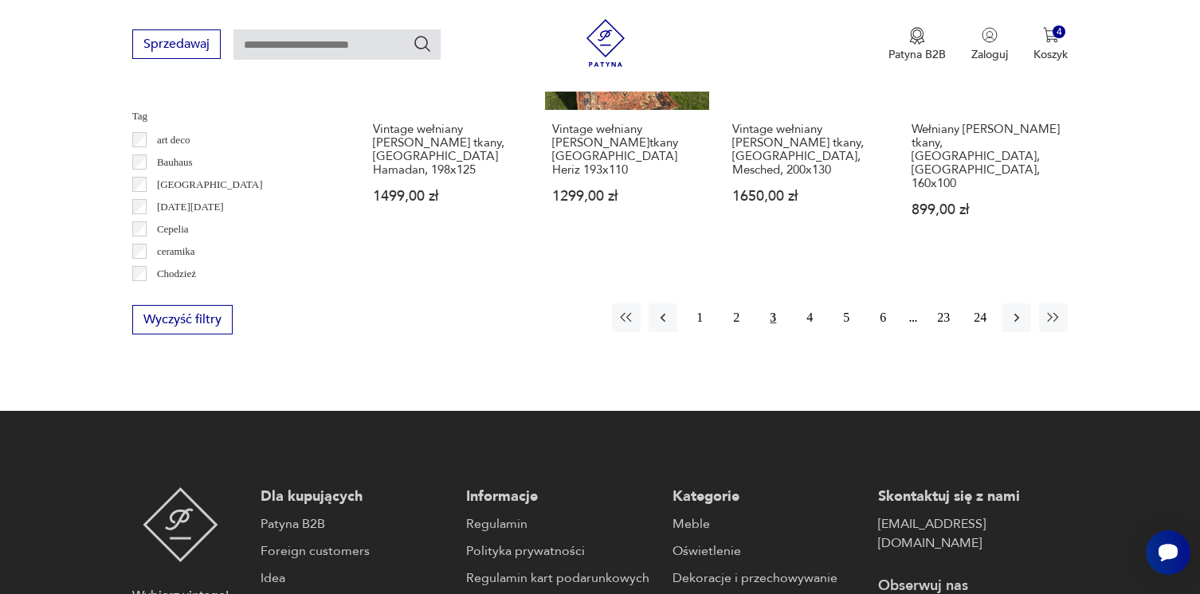
scroll to position [1715, 0]
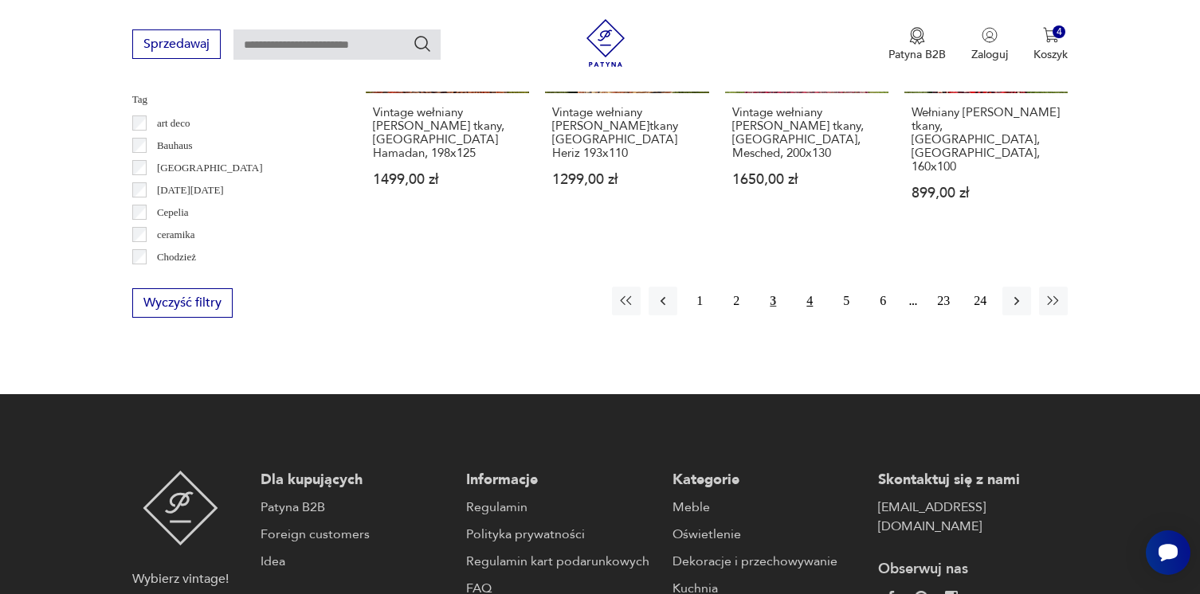
click at [802, 287] on button "4" at bounding box center [809, 301] width 29 height 29
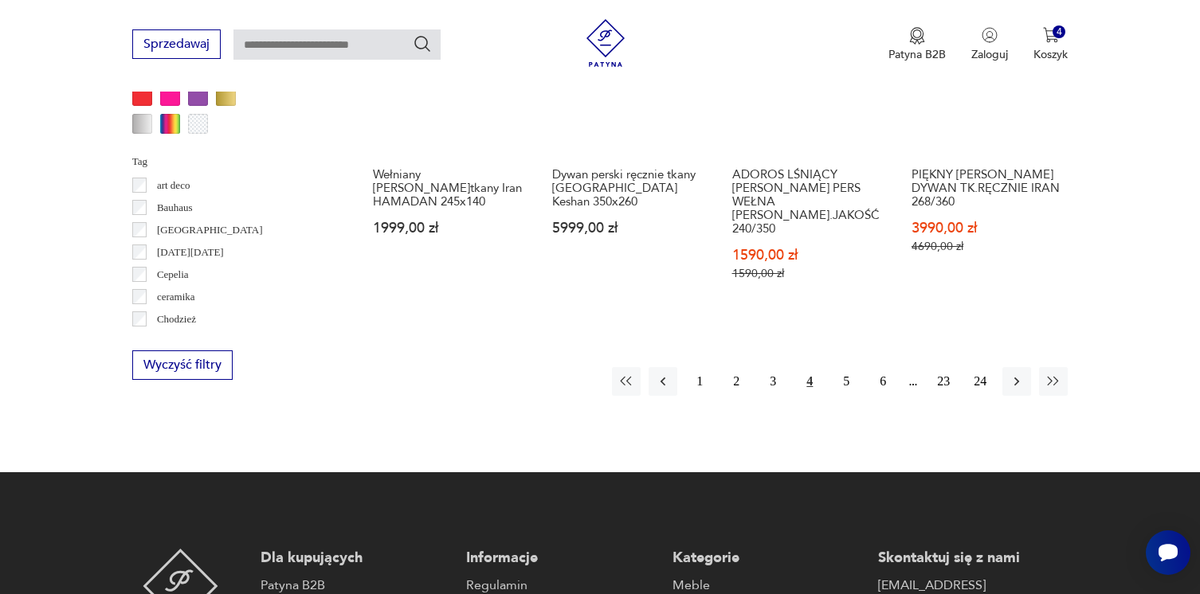
scroll to position [1654, 0]
